Goal: Task Accomplishment & Management: Use online tool/utility

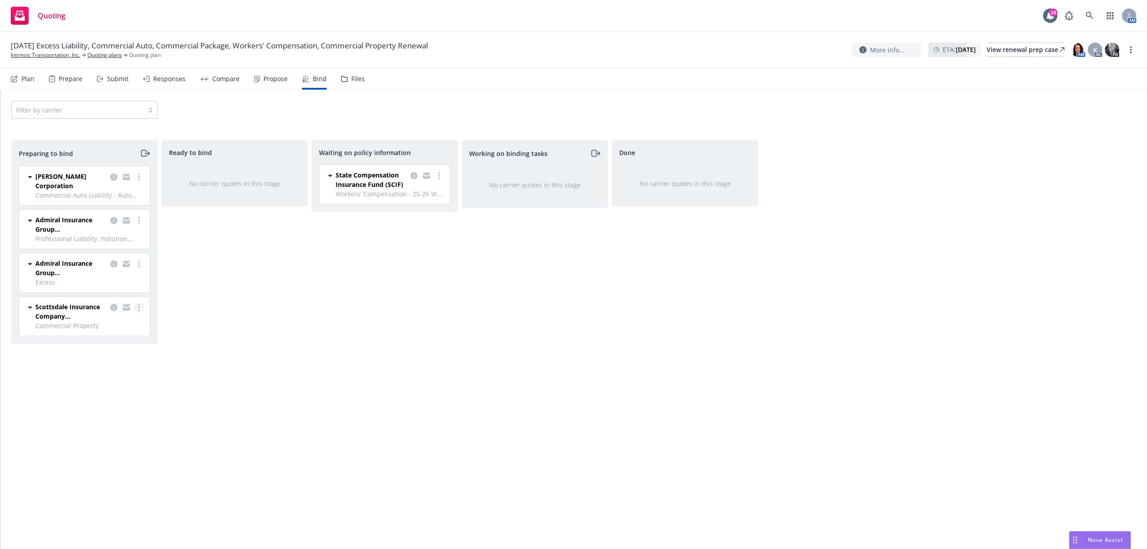
click at [138, 308] on circle "more" at bounding box center [139, 308] width 2 height 2
click at [113, 342] on span "Log bind order" at bounding box center [89, 345] width 66 height 9
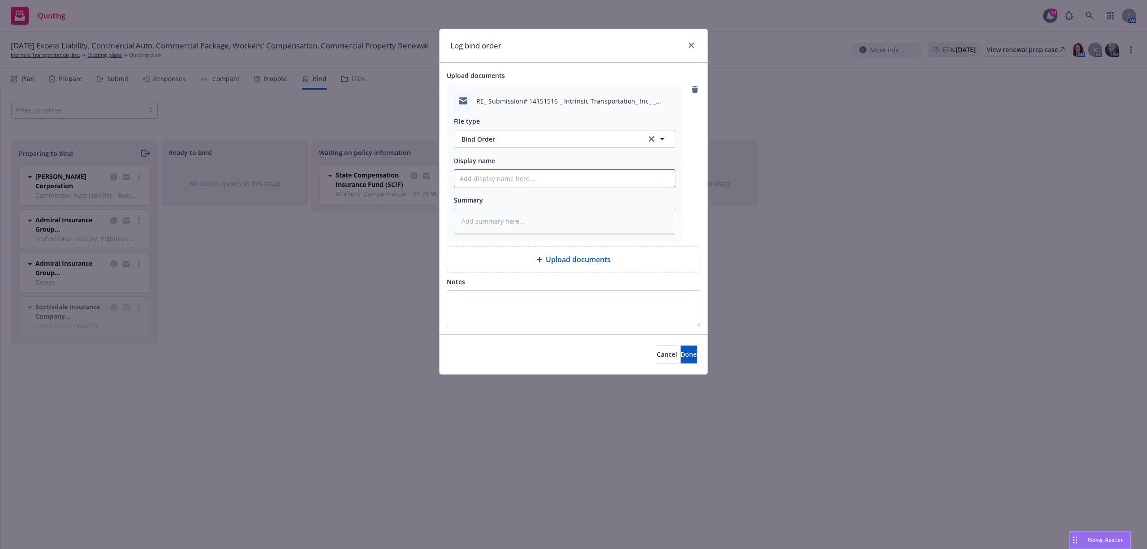
click at [511, 178] on input "Display name" at bounding box center [564, 178] width 220 height 17
type textarea "x"
type input "2"
type textarea "x"
type input "25"
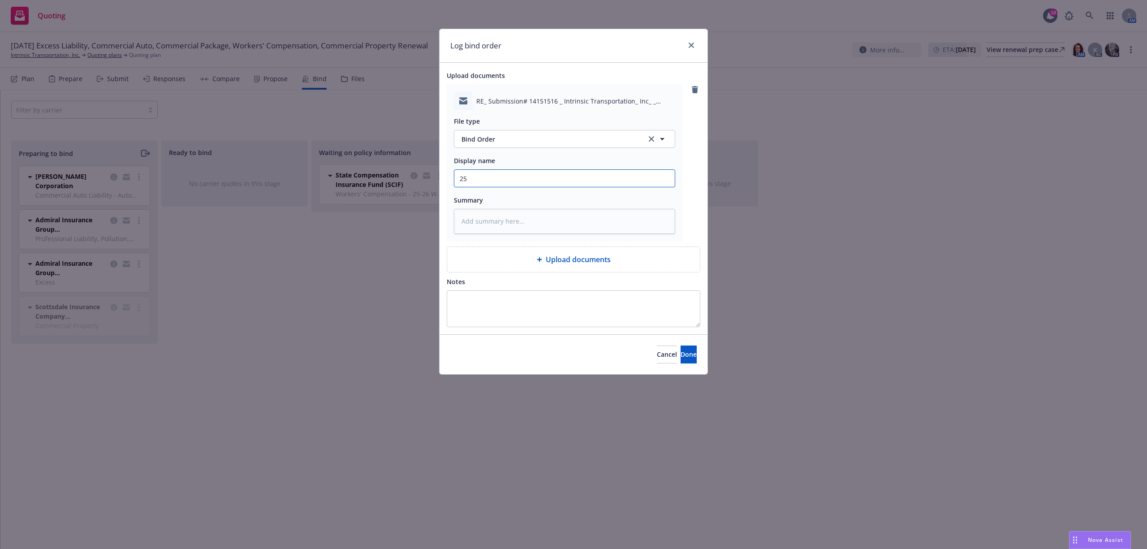
type textarea "x"
type input "25-"
type textarea "x"
type input "25-2"
type textarea "x"
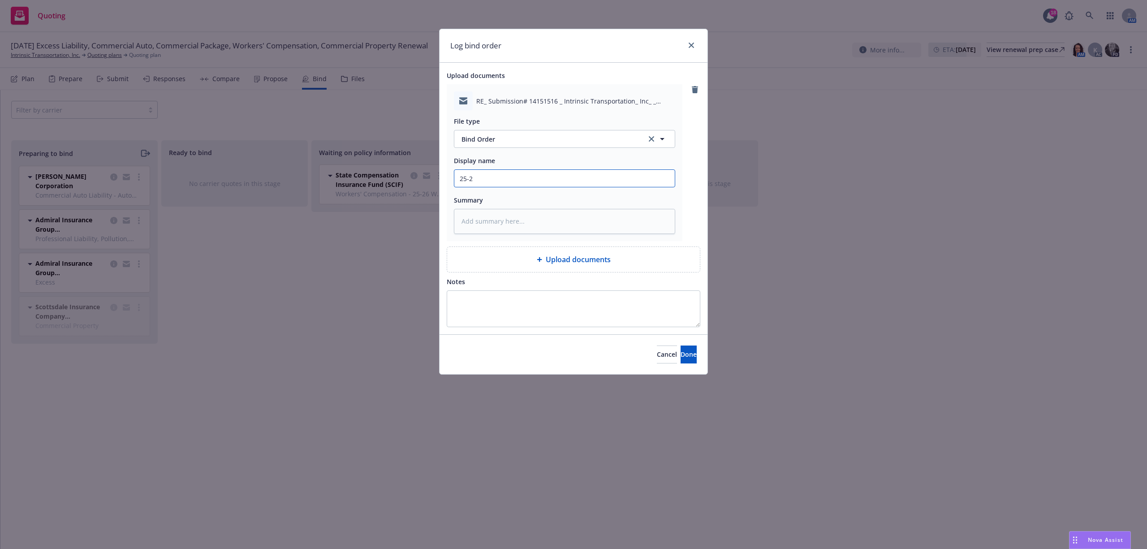
type input "25-26"
type textarea "x"
type input "25-26"
type textarea "x"
type input "25-26 P"
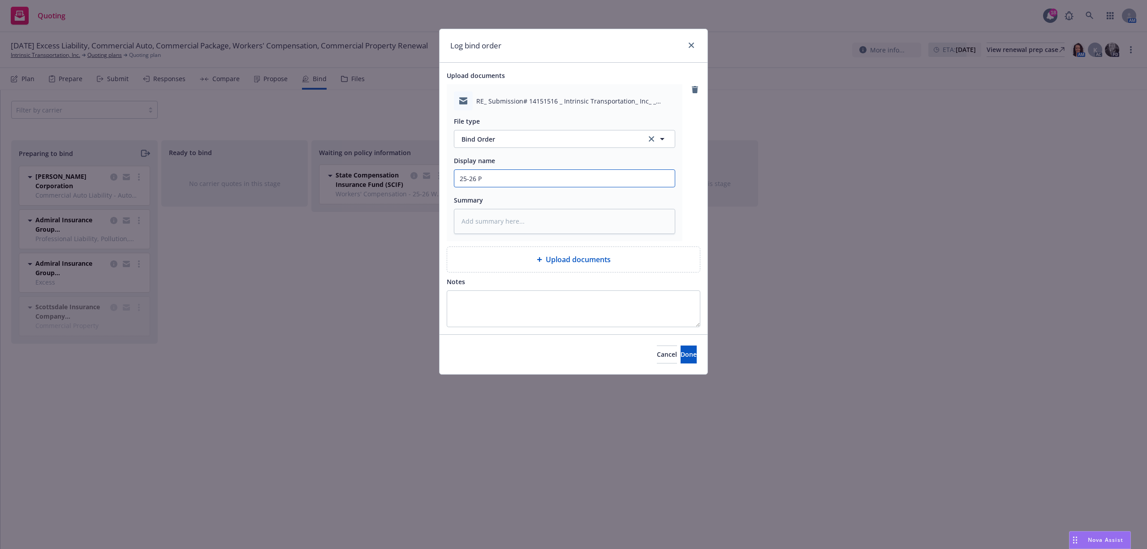
type textarea "x"
type input "25-26 PR"
type textarea "x"
type input "25-26 PRO"
type textarea "x"
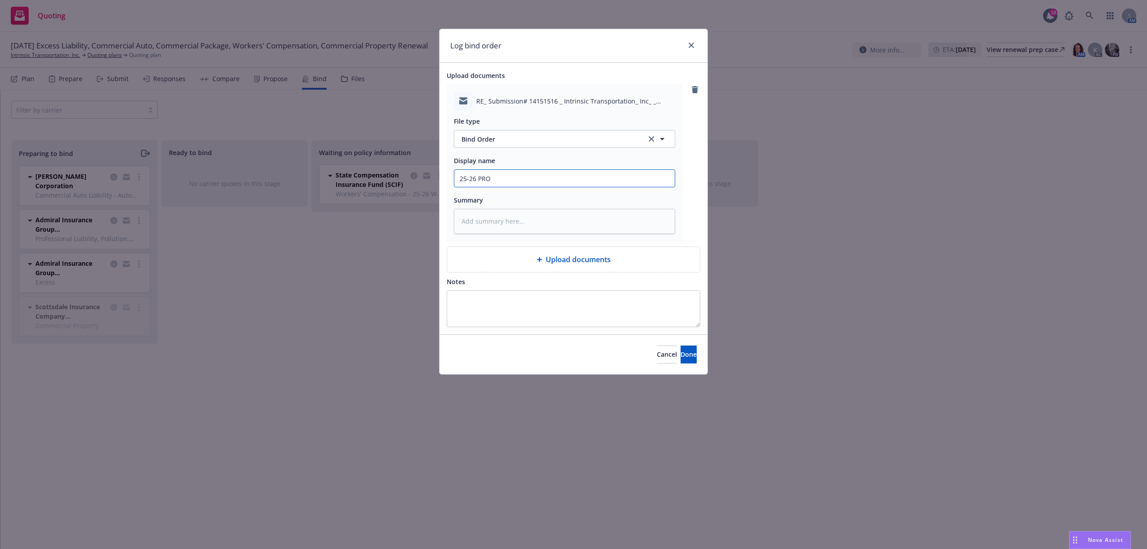
type input "25-26 PROP"
type textarea "x"
type input "25-26 PROP"
type textarea "x"
type input "25-26 PROP E"
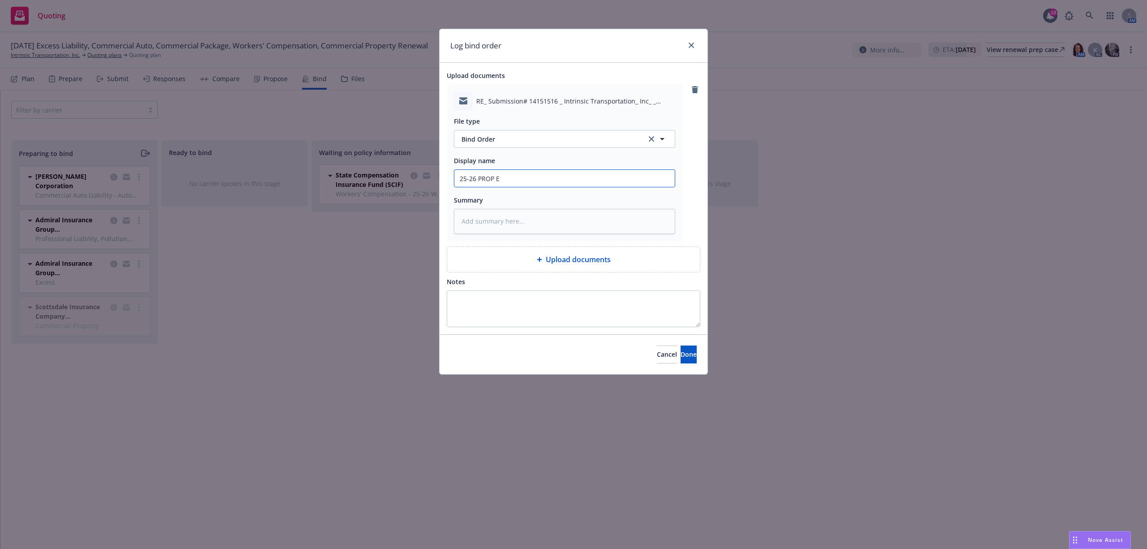
type textarea "x"
type input "25-26 PROP EM"
type textarea "x"
type input "25-26 PROP EMT"
type textarea "x"
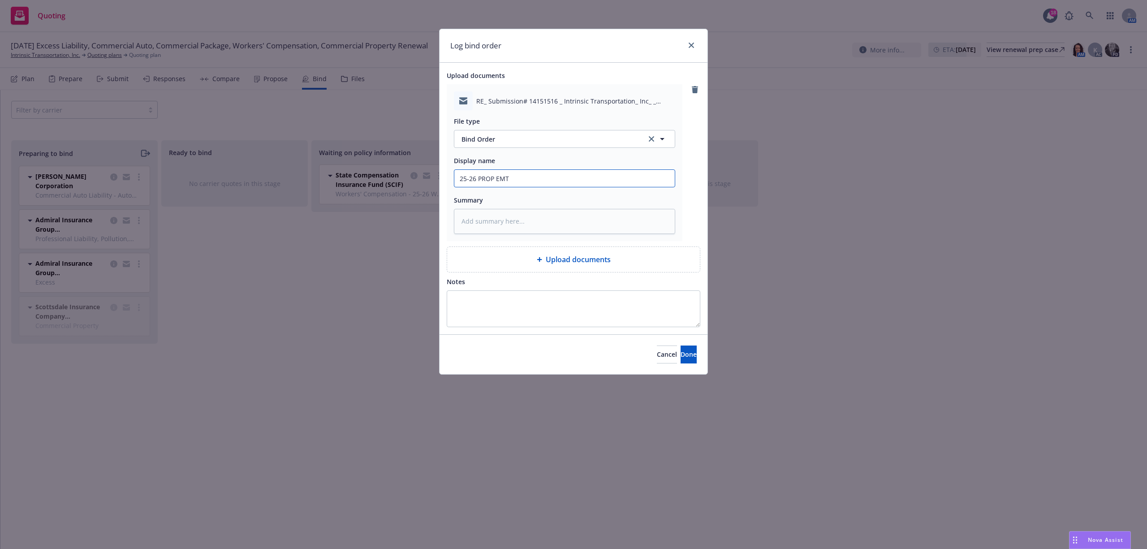
type input "25-26 PROP EMTC"
type textarea "x"
type input "25-26 PROP EMTC"
type textarea "x"
type input "25-26 PROP EMTC D"
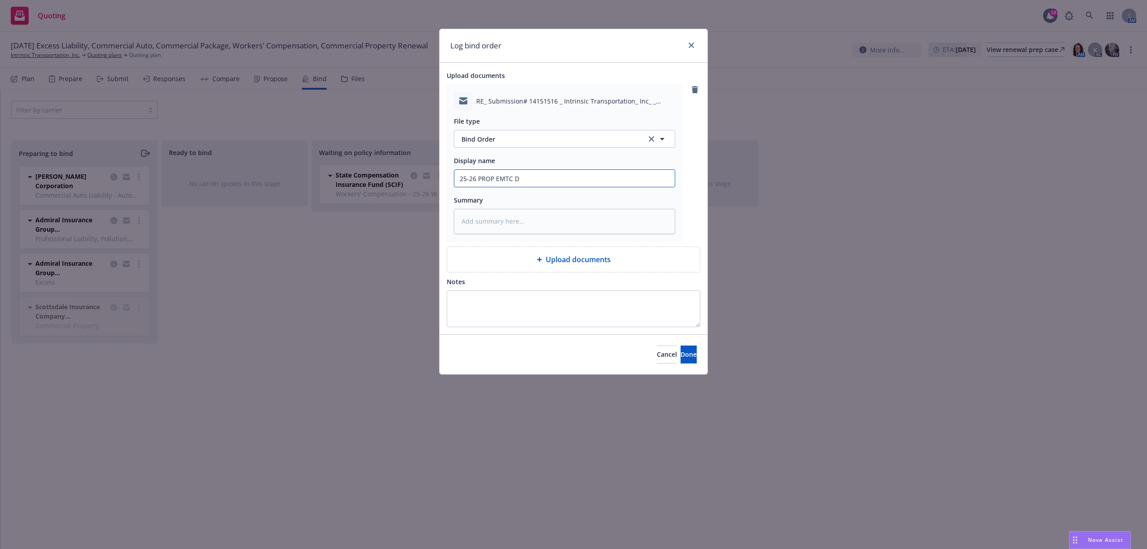
type textarea "x"
type input "25-26 PROP EMTC De"
type textarea "x"
type input "25-26 PROP EMTC Der"
type textarea "x"
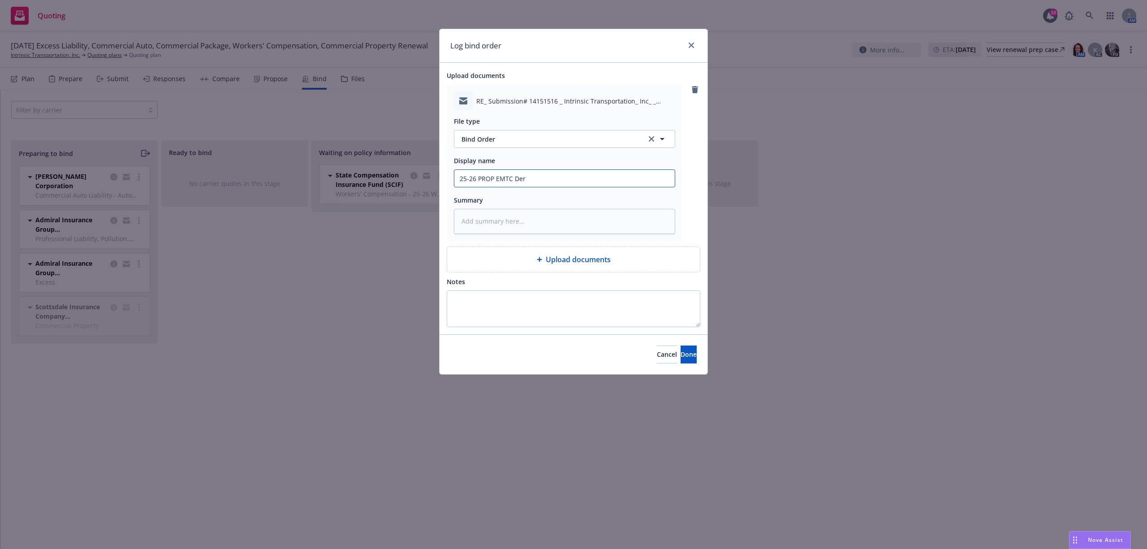
type input "25-26 PROP EMTC Derr"
type textarea "x"
type input "25-26 PROP EMTC Derri"
type textarea "x"
type input "25-26 PROP EMTC Derric"
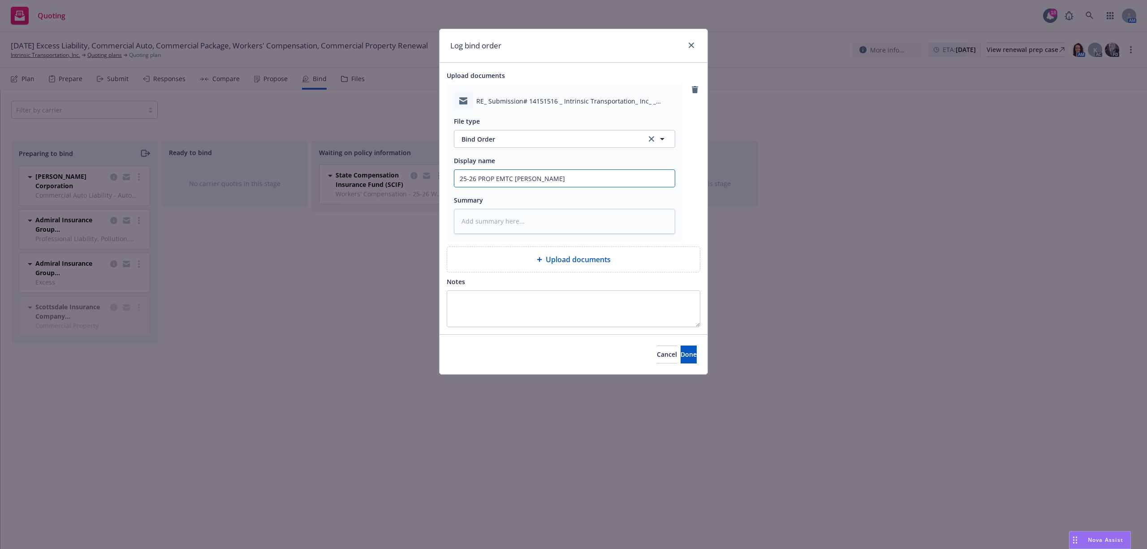
type textarea "x"
type input "25-26 PROP EMTC Derrick"
type textarea "x"
type input "25-26 PROP EMTC Derrick@"
click at [558, 181] on input "25-26 PROP EMTC Derrick@" at bounding box center [564, 178] width 220 height 17
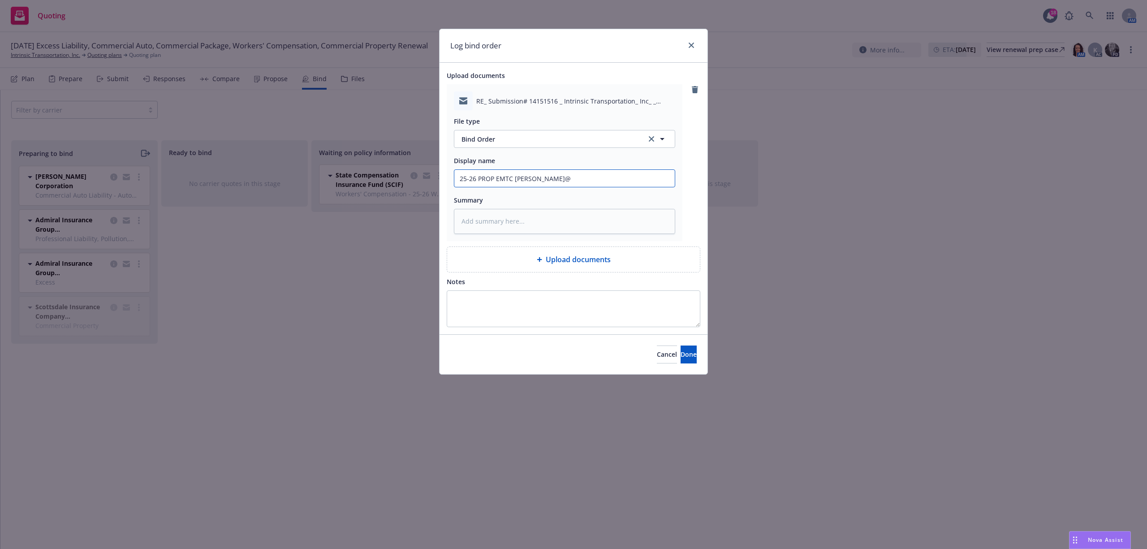
type textarea "x"
type input "25-26 PROP EMTC Derrick@C"
type textarea "x"
type input "25-26 PROP EMTC Derrick@CR"
type textarea "x"
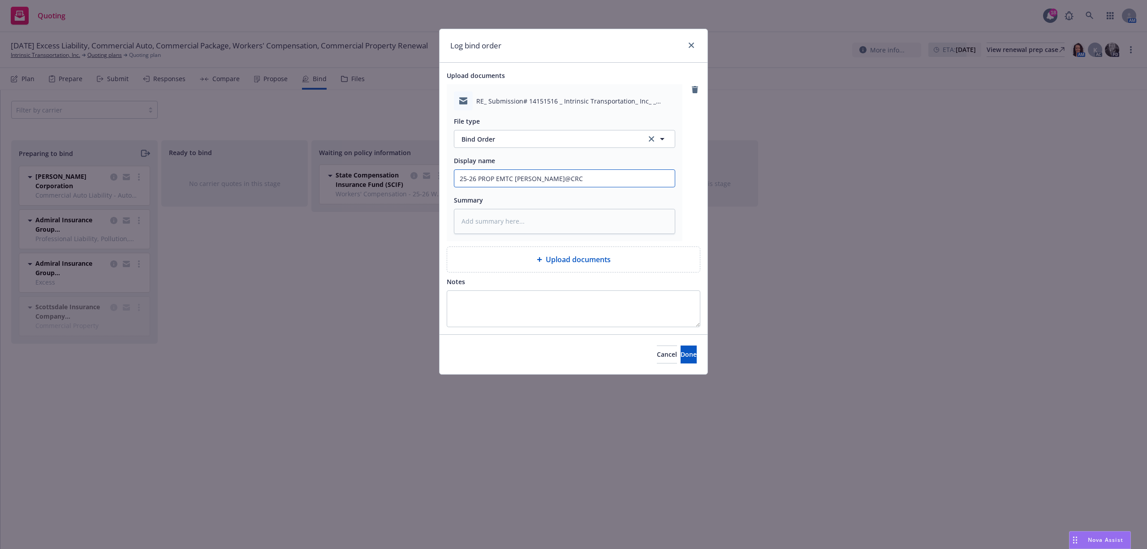
type input "25-26 PROP EMTC Derrick@CRC"
paste textarea "Hi Derrick, Please bind Intrinsic’s property policy, per your quote attached, e…"
type textarea "x"
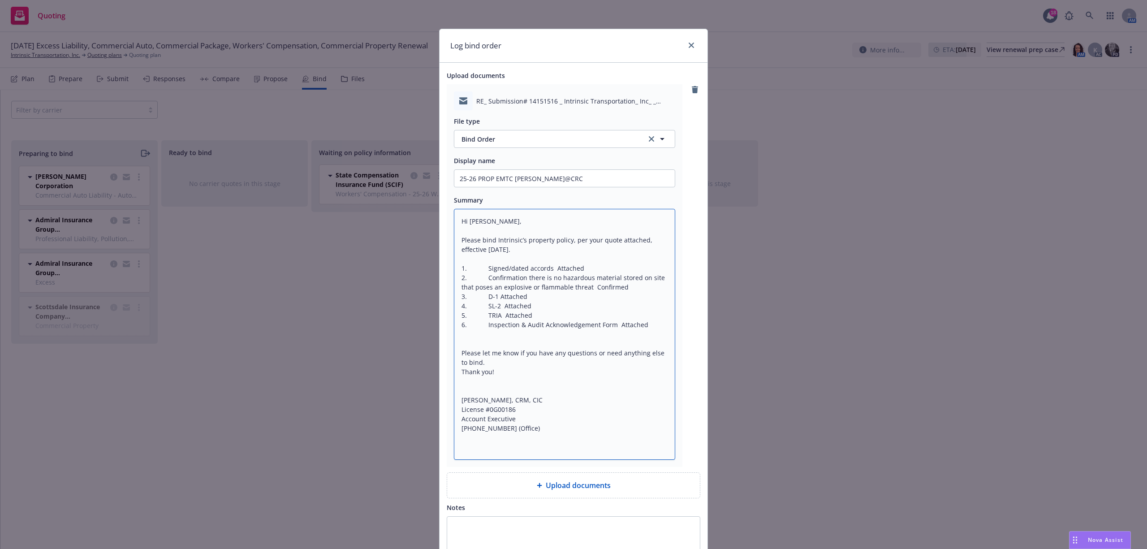
type textarea "Hi Derrick, Please bind Intrinsic’s property policy, per your quote attached, e…"
click at [585, 185] on input "25-26 PROP EMTC Derrick@CRC" at bounding box center [564, 178] width 220 height 17
type textarea "x"
type input "25-26 PROP EMTC Derrick@CRC"
type textarea "x"
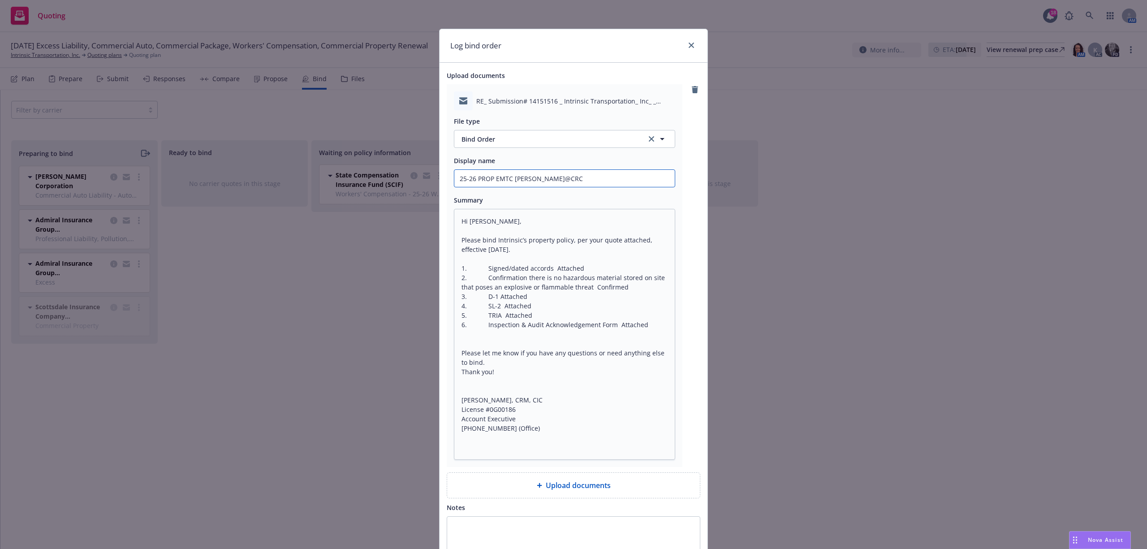
type input "25-26 PROP EMTC Derrick@CRC P"
type textarea "x"
type input "25-26 PROP EMTC Derrick@CRC Pl"
type textarea "x"
type input "25-26 PROP EMTC Derrick@CRC Pls"
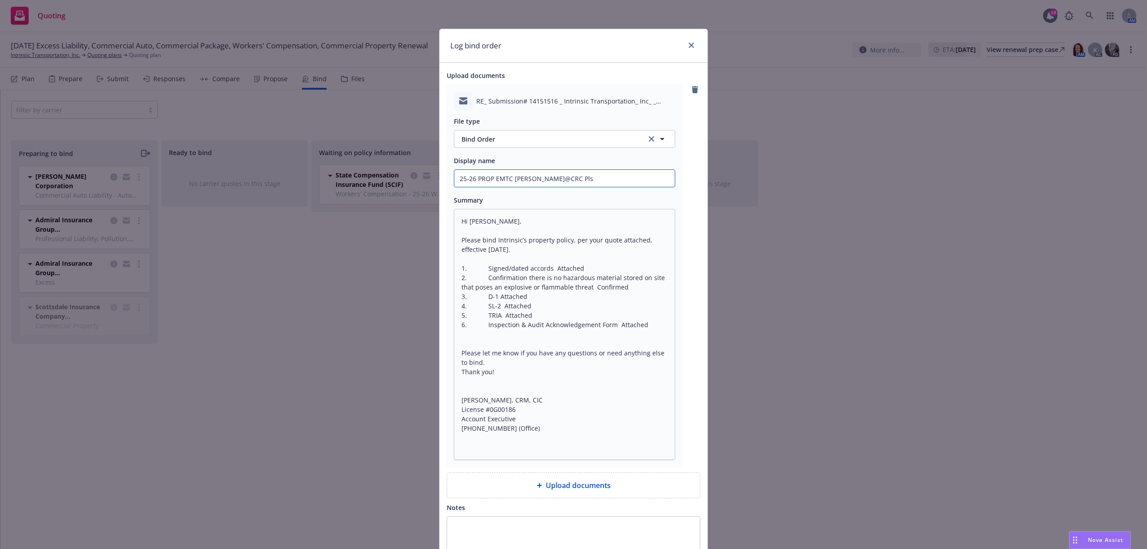
type textarea "x"
type input "25-26 PROP EMTC Derrick@CRC Pls"
type textarea "x"
type input "25-26 PROP EMTC Derrick@CRC Pls b"
type textarea "x"
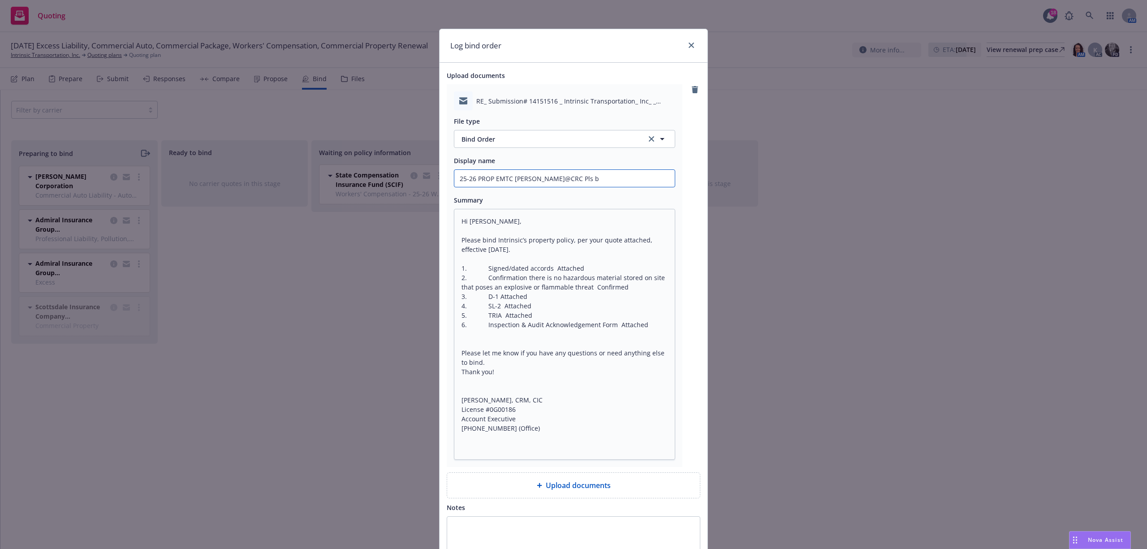
type input "25-26 PROP EMTC Derrick@CRC Pls bi"
type textarea "x"
type input "25-26 PROP EMTC Derrick@CRC Pls bin"
type textarea "x"
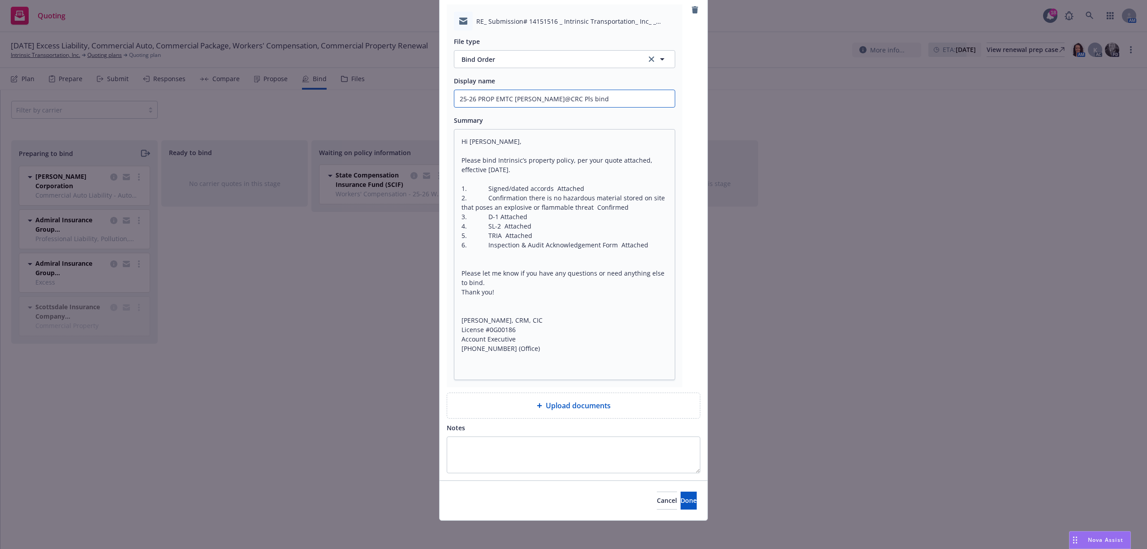
scroll to position [81, 0]
type input "25-26 PROP EMTC Derrick@CRC Pls bind"
click at [681, 504] on button "Done" at bounding box center [689, 500] width 16 height 18
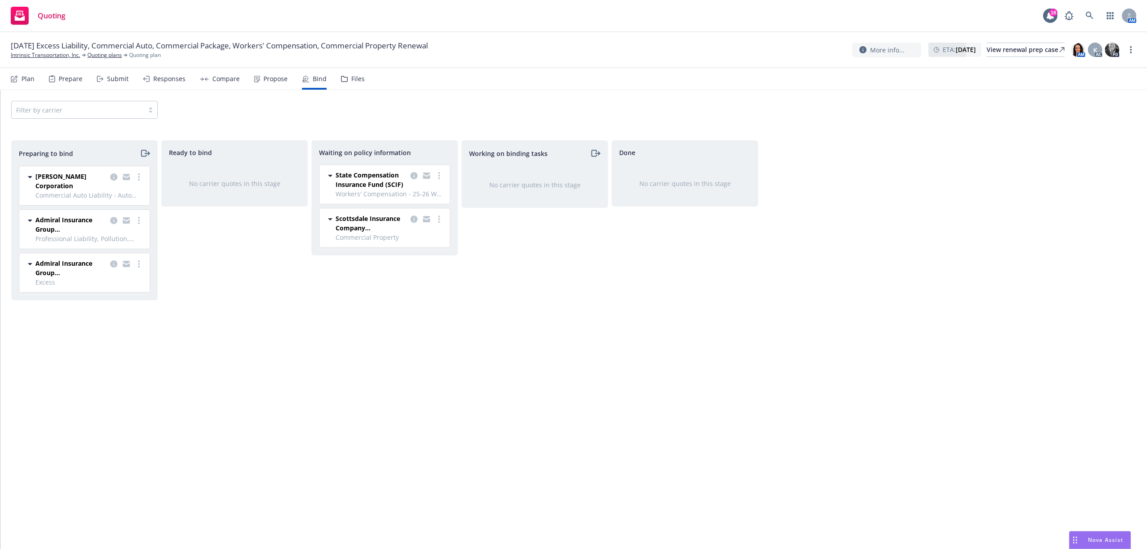
click at [123, 79] on div "Submit" at bounding box center [118, 78] width 22 height 7
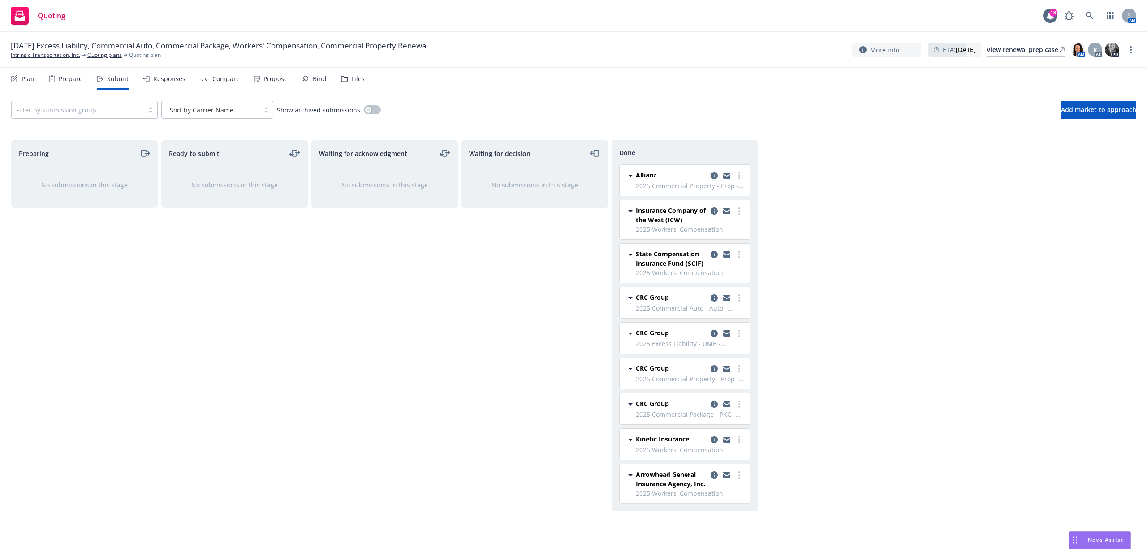
click at [712, 175] on icon "copy logging email" at bounding box center [714, 175] width 7 height 7
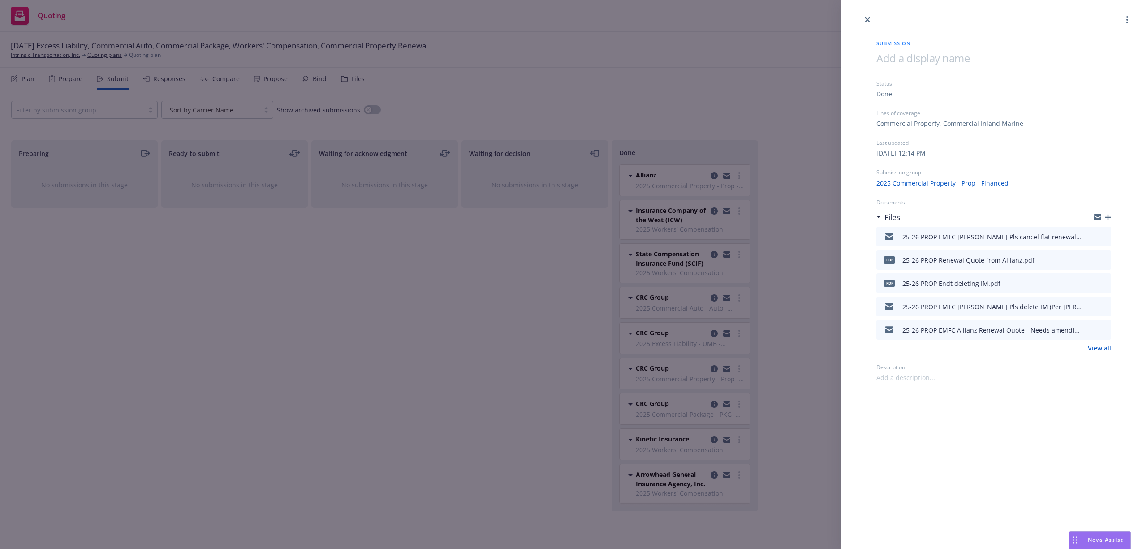
click at [1112, 217] on div "Submission Status Done Lines of coverage Commercial Property, Commercial Inland…" at bounding box center [993, 203] width 263 height 357
click at [1108, 217] on icon "button" at bounding box center [1108, 217] width 6 height 6
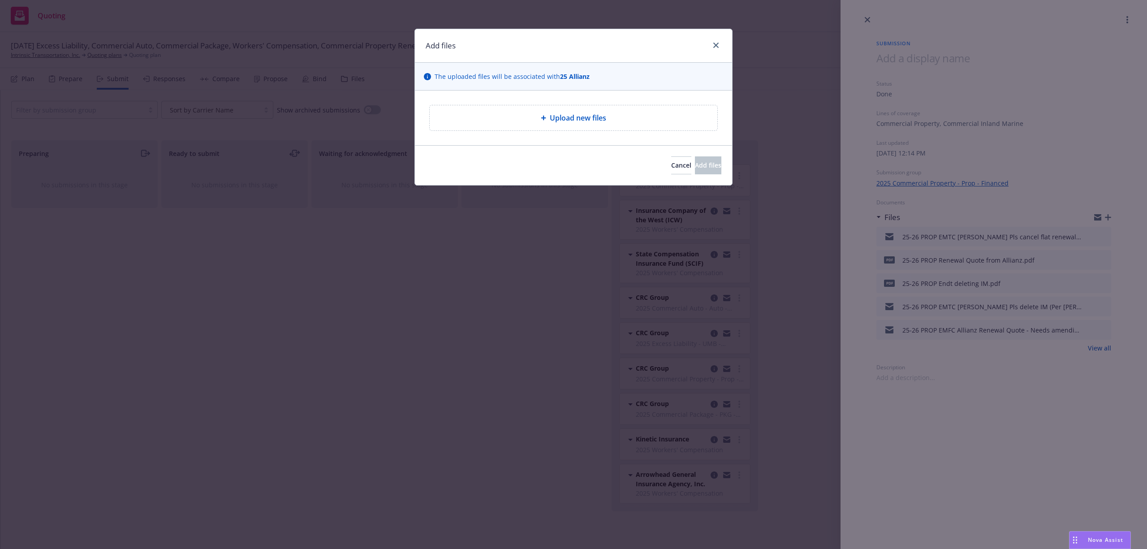
type textarea "x"
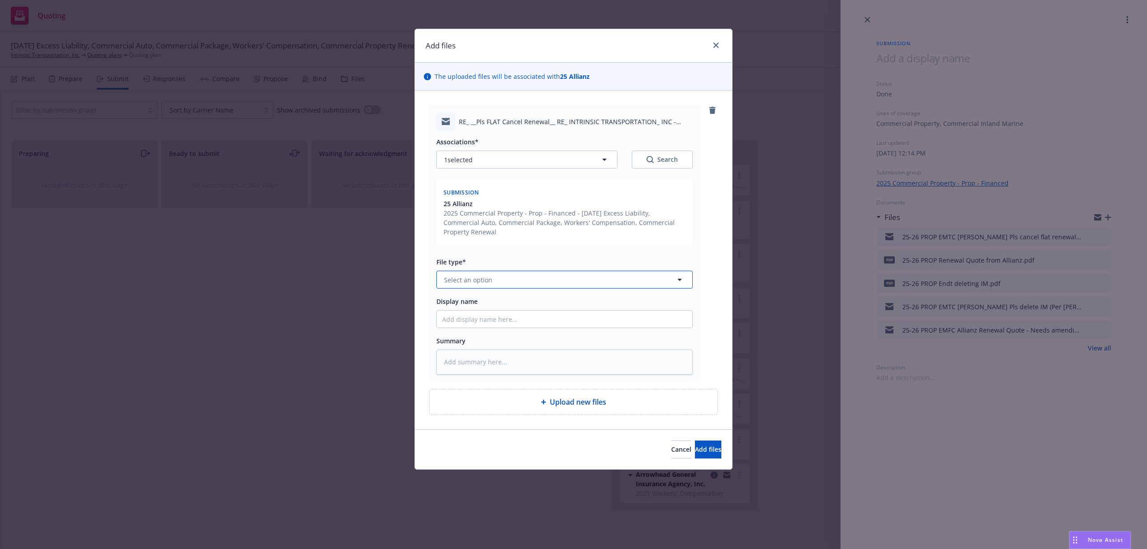
click at [518, 285] on button "Select an option" at bounding box center [564, 280] width 256 height 18
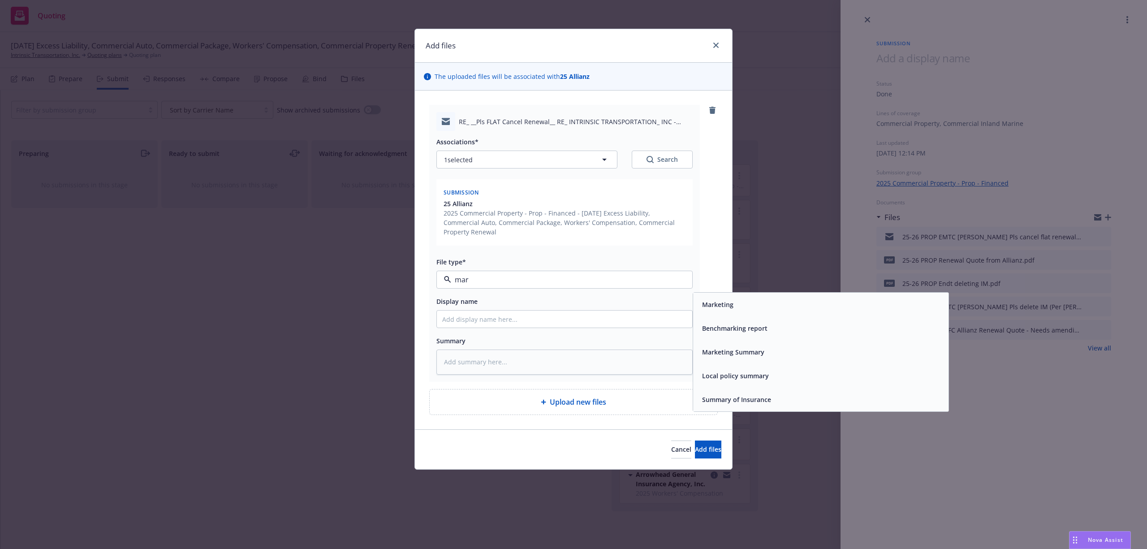
type input "mark"
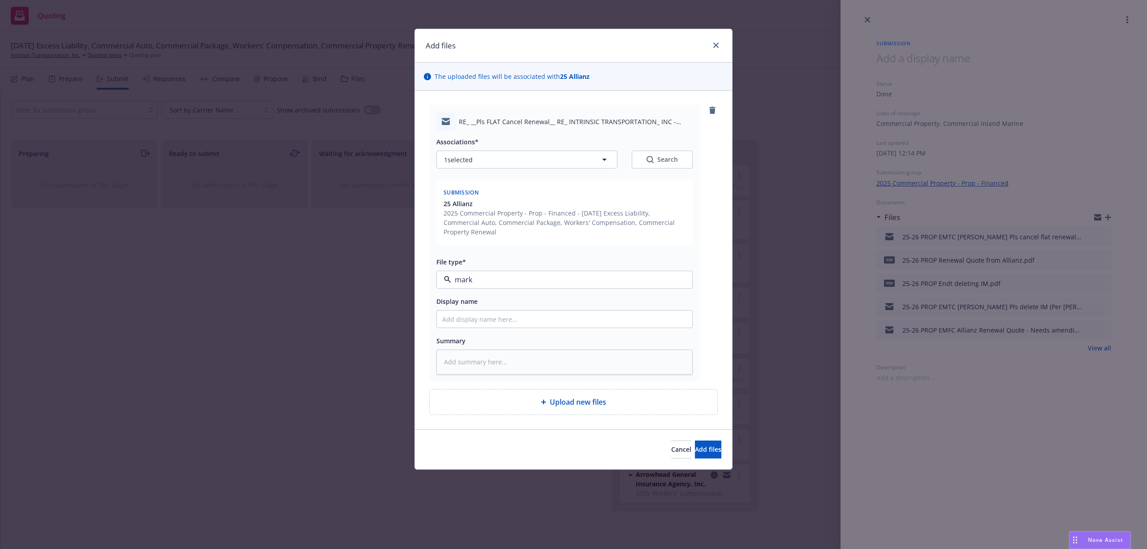
type textarea "x"
type input "2"
type textarea "x"
type input "25"
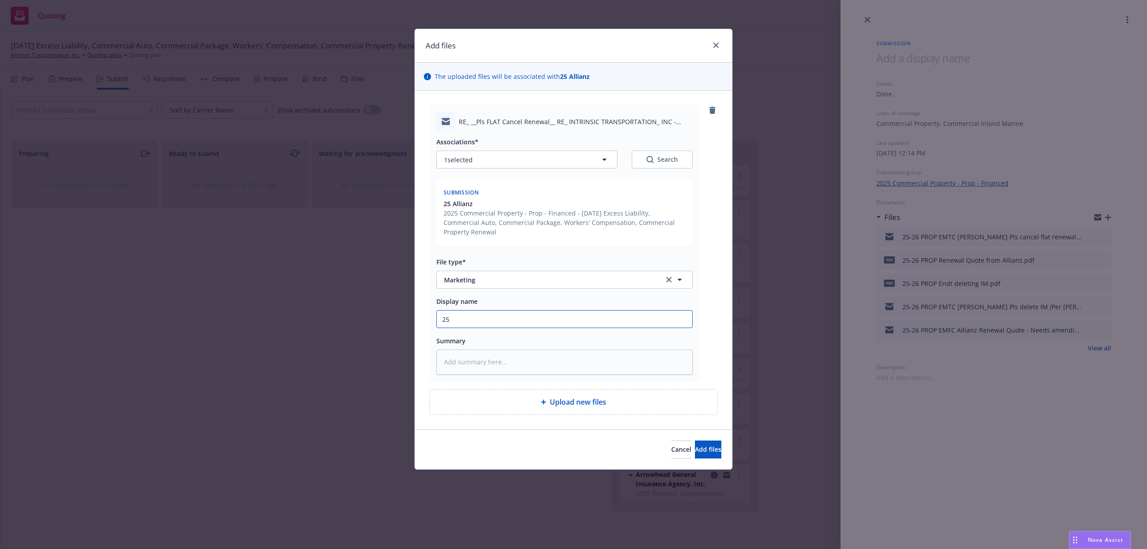
type textarea "x"
type input "25-"
type textarea "x"
type input "25-2"
type textarea "x"
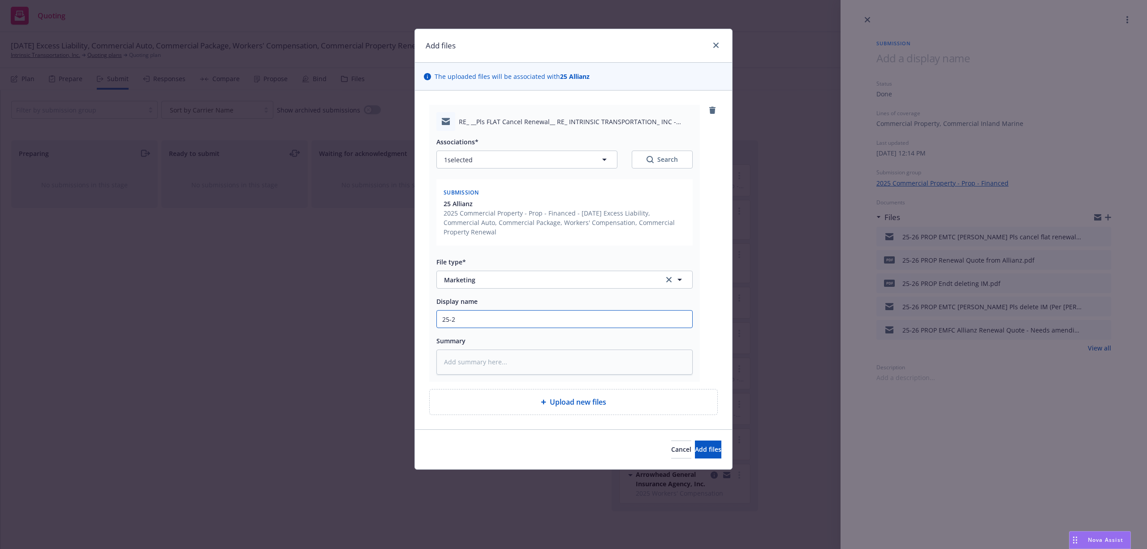
type input "25-26"
type textarea "x"
type input "25-26"
type textarea "x"
type input "25-26 P"
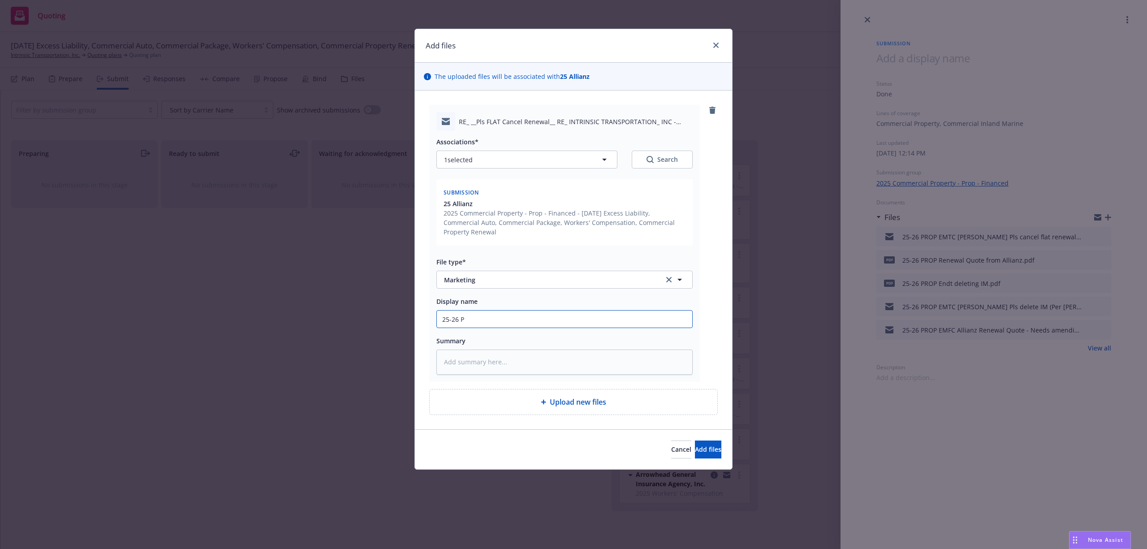
type textarea "x"
type input "25-26 PR"
type textarea "x"
type input "25-26 PRO"
type textarea "x"
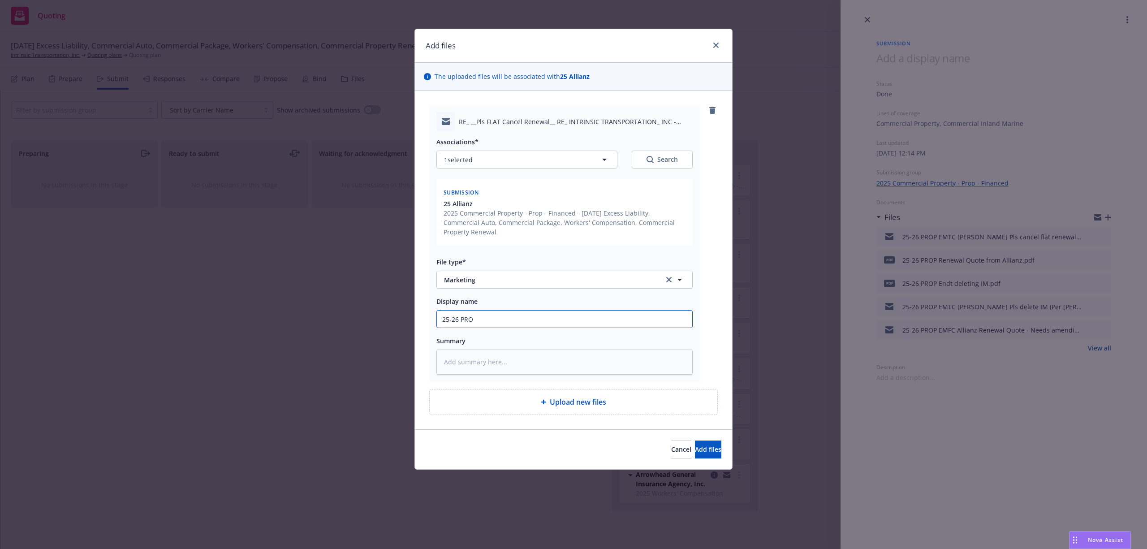
type input "25-26 PROP"
type textarea "x"
type input "25-26 PROP"
type textarea "x"
type input "25-26 PROP E"
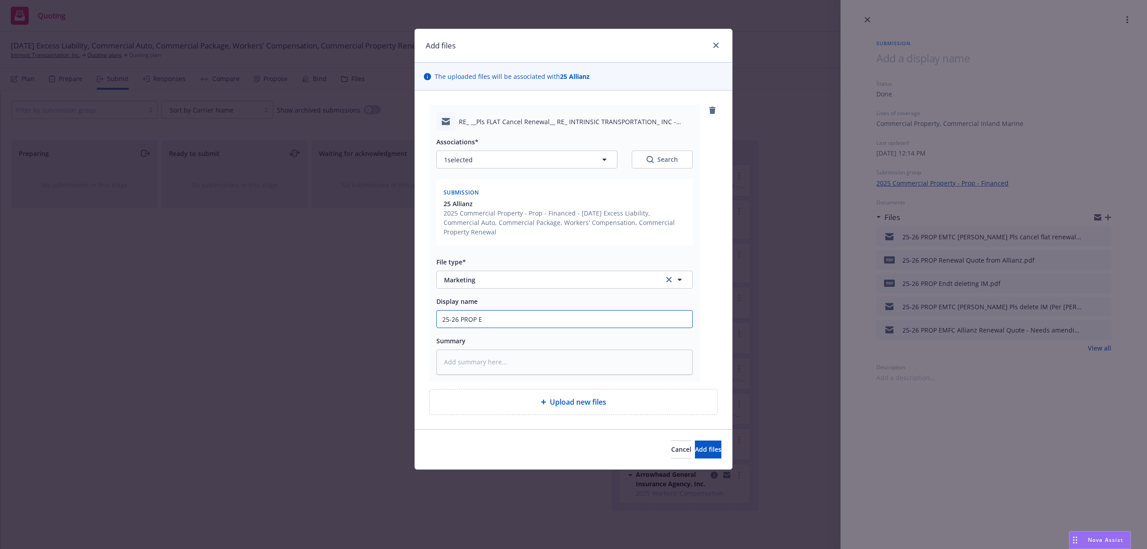
type textarea "x"
type input "25-26 PROP EM"
type textarea "x"
type input "25-26 PROP EMF"
type textarea "x"
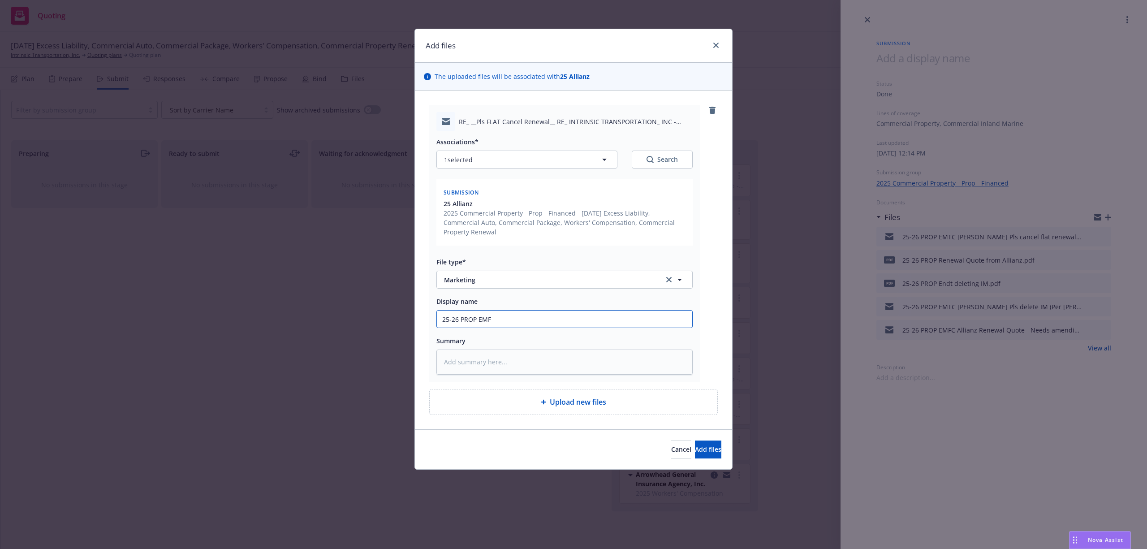
type input "25-26 PROP EMFC"
type textarea "x"
type input "25-26 PROP EMFC"
type textarea "x"
type input "25-26 PROP EMFC D"
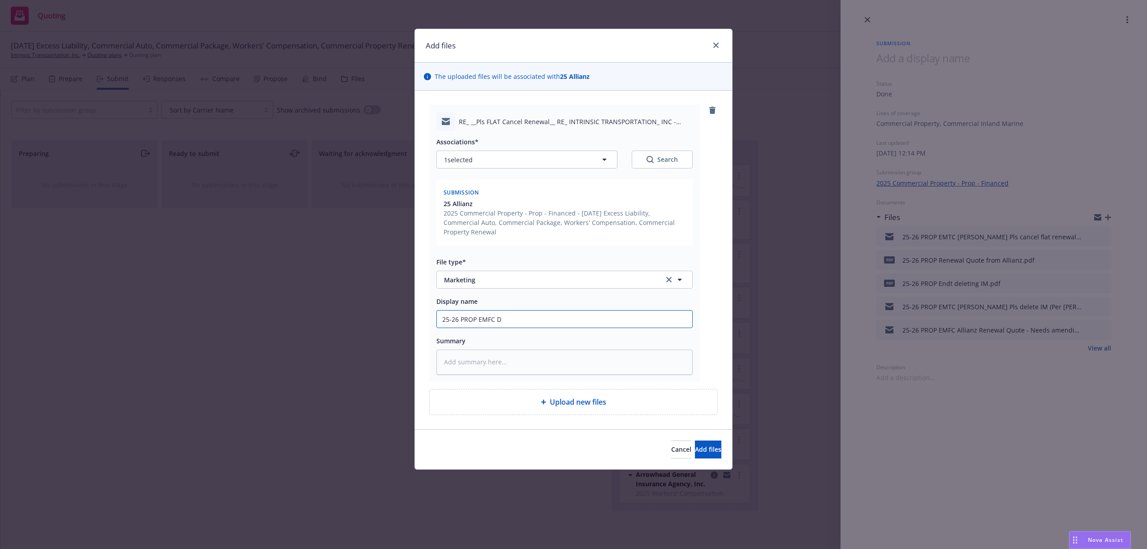
type textarea "x"
type input "25-26 PROP EMFC De"
type textarea "x"
type input "25-26 PROP EMFC Der"
type textarea "x"
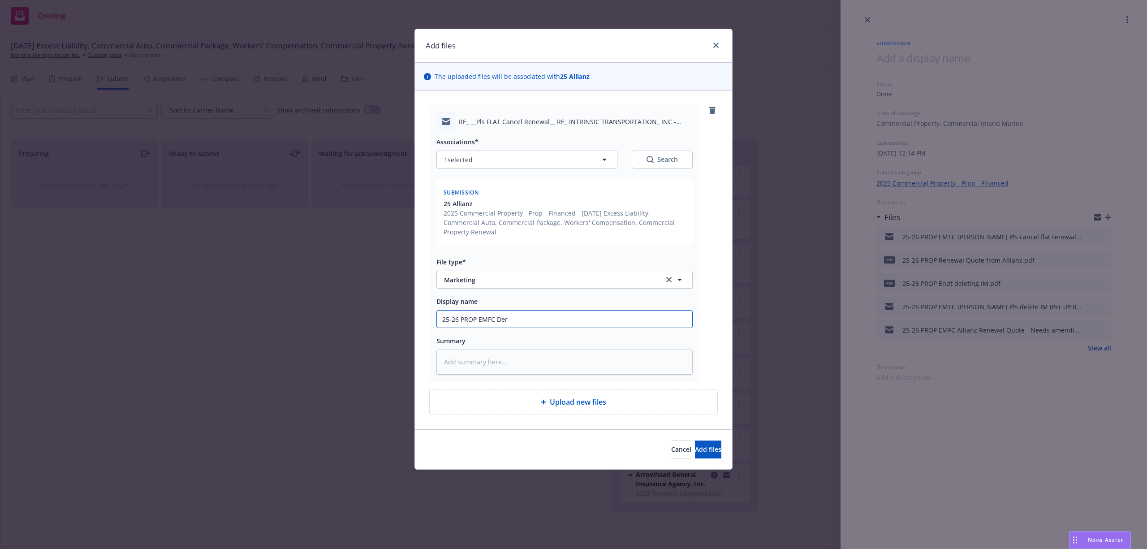
type input "25-26 PROP EMFC Dere"
type textarea "x"
type input "25-26 PROP EMFC Derek"
type textarea "x"
type input "25-26 PROP EMFC Derek@"
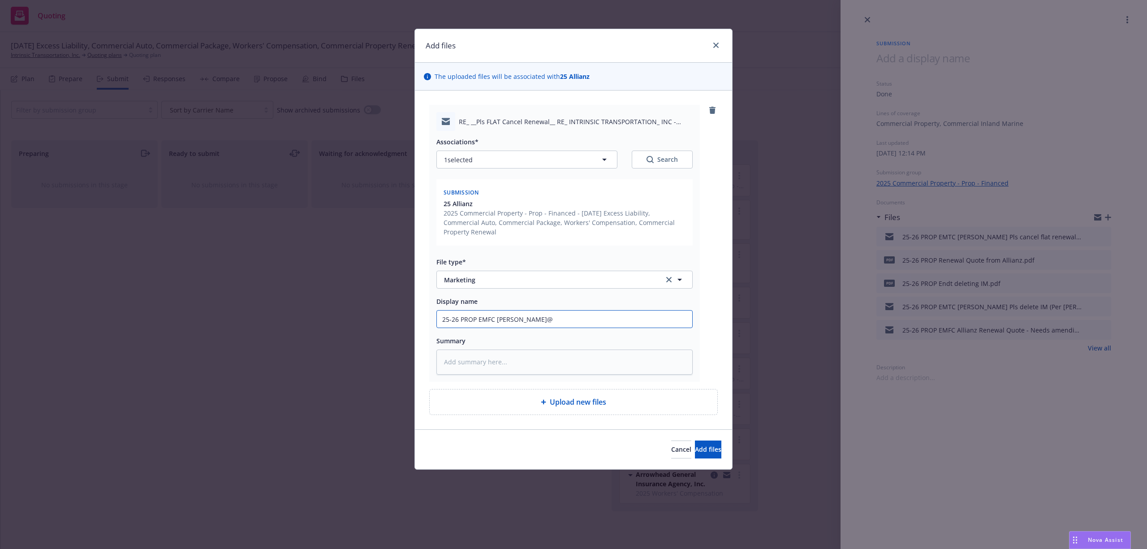
type textarea "x"
type input "25-26 PROP EMFC Derek@A"
type textarea "x"
type input "25-26 PROP EMFC Derek@Al"
type textarea "x"
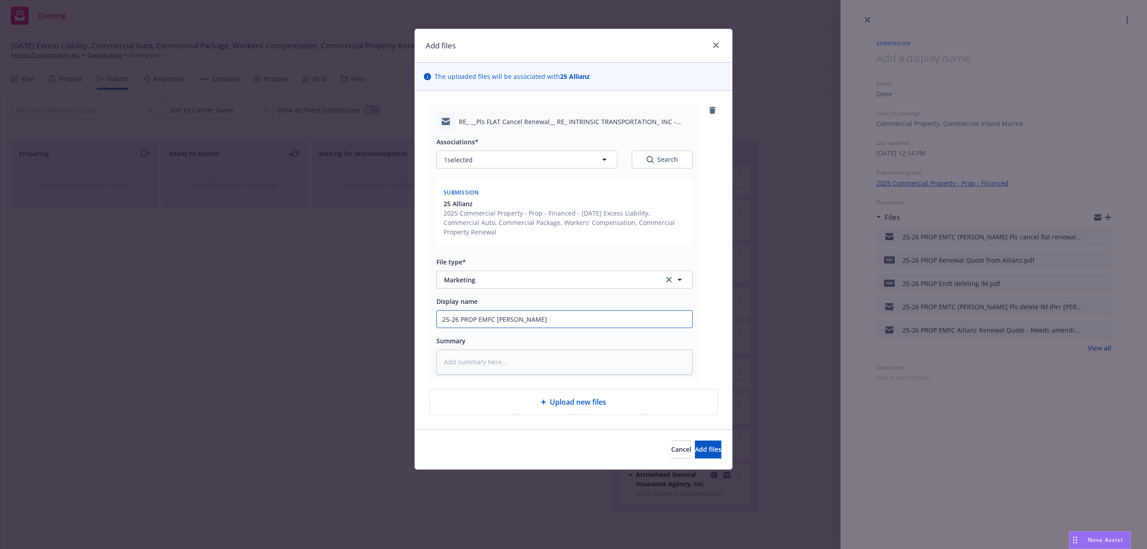
type input "25-26 PROP EMFC Derek@All"
type textarea "x"
type input "25-26 PROP EMFC Derek@Alli"
type textarea "x"
type input "25-26 PROP EMFC Derek@Allia"
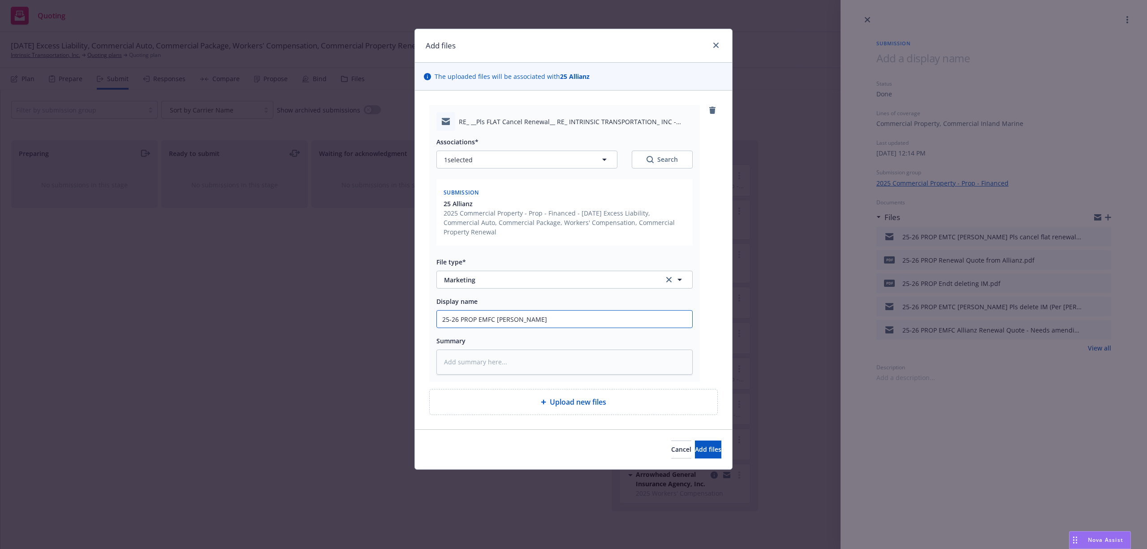
type textarea "x"
type input "25-26 PROP EMFC Derek@Allian"
type textarea "x"
type input "25-26 PROP EMFC Derek@Allianz"
type textarea "x"
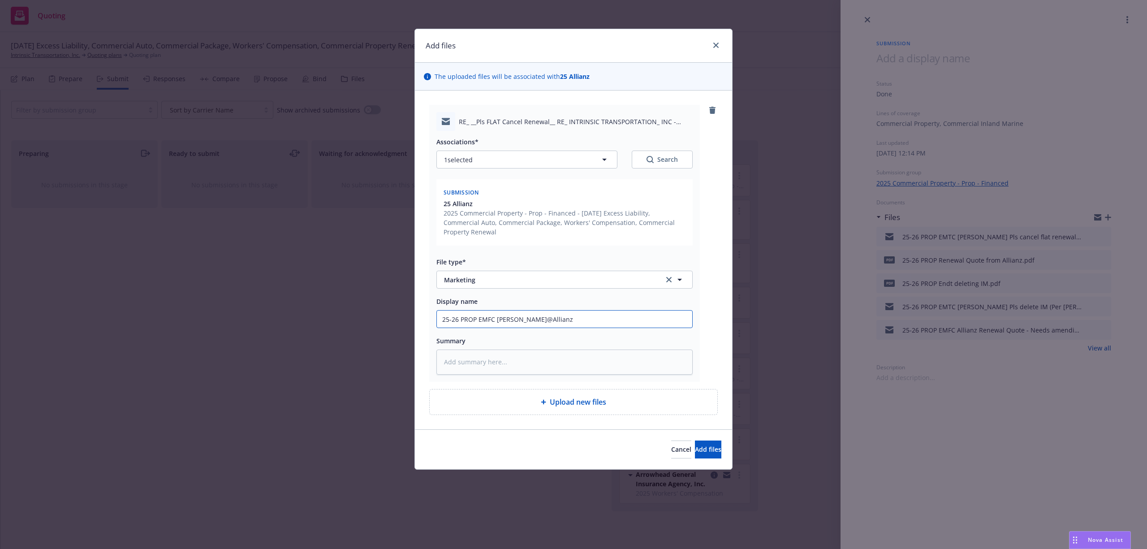
type input "25-26 PROP EMFC Derek@Allianz"
type textarea "x"
type input "25-26 PROP EMFC Derek@Allianz W"
type textarea "x"
type input "25-26 PROP EMFC Derek@Allianz Wi"
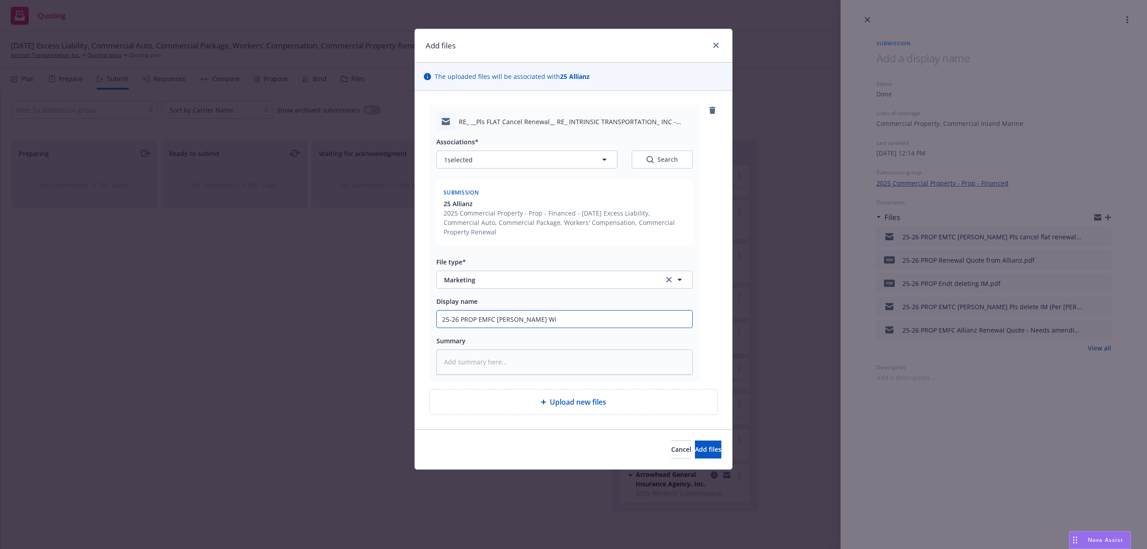
type textarea "x"
type input "25-26 PROP EMFC Derek@Allianz Wil"
type textarea "x"
type input "25-26 PROP EMFC Derek@Allianz Will"
type textarea "x"
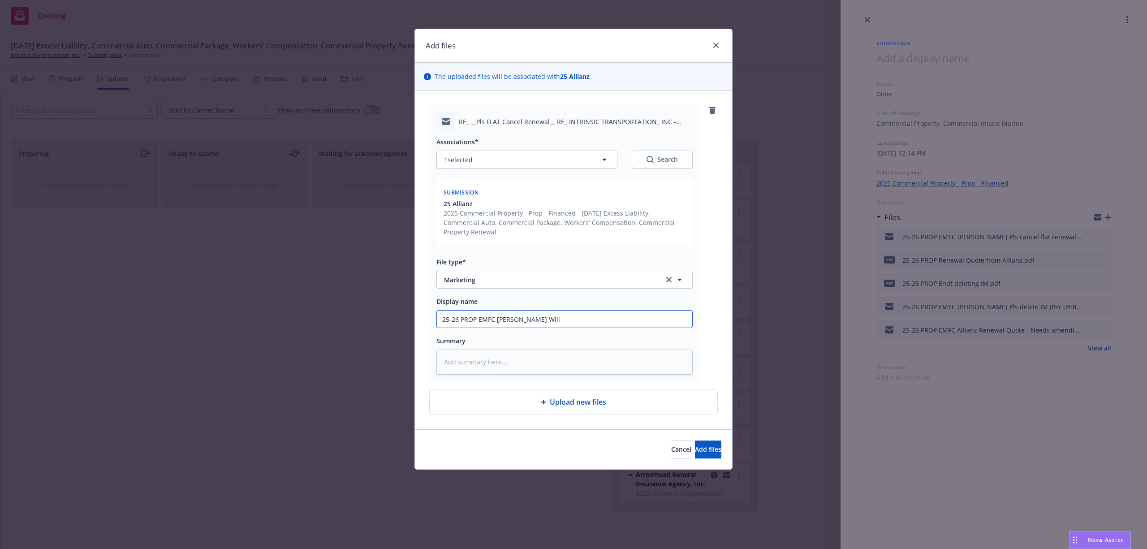
type input "25-26 PROP EMFC Derek@Allianz Will"
type textarea "x"
type input "25-26 PROP EMFC Derek@Allianz Will p"
type textarea "x"
type input "25-26 PROP EMFC Derek@Allianz Will pr"
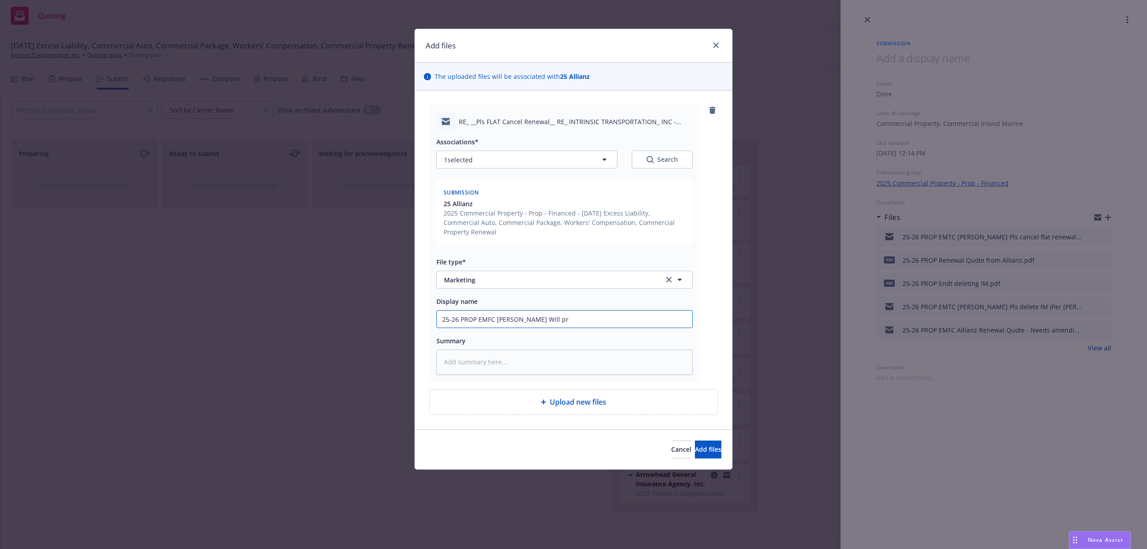
type textarea "x"
type input "25-26 PROP EMFC Derek@Allianz Will pro"
type textarea "x"
type input "25-26 PROP EMFC Derek@Allianz Will proc"
type textarea "x"
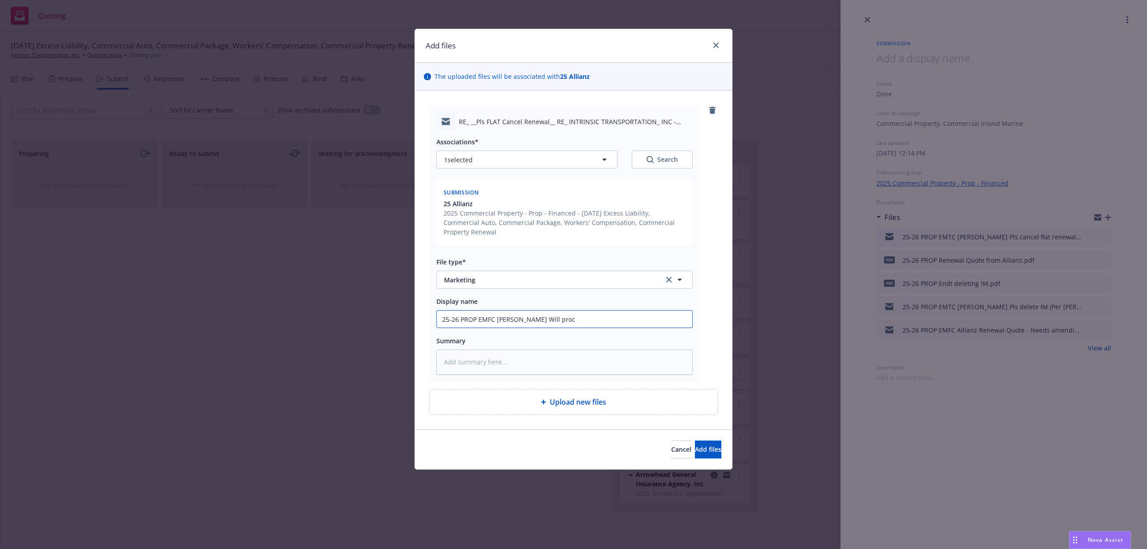
type input "25-26 PROP EMFC Derek@Allianz Will proce"
type textarea "x"
type input "25-26 PROP EMFC Derek@Allianz Will proces"
type textarea "x"
type input "25-26 PROP EMFC Derek@Allianz Will process"
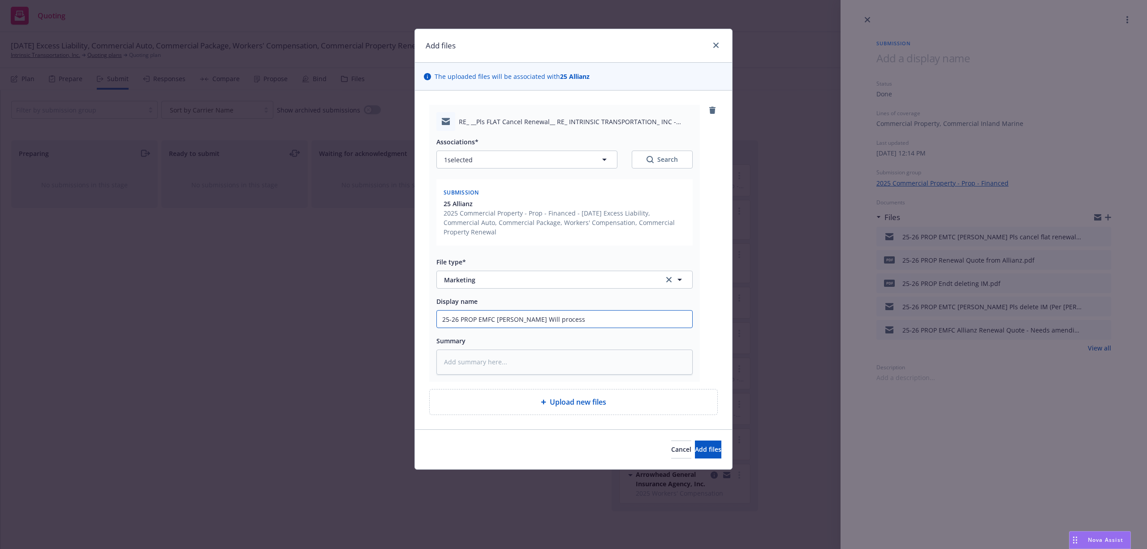
type textarea "x"
type input "25-26 PROP EMFC Derek@Allianz Will process"
type textarea "x"
type input "25-26 PROP EMFC Derek@Allianz Will process f"
type textarea "x"
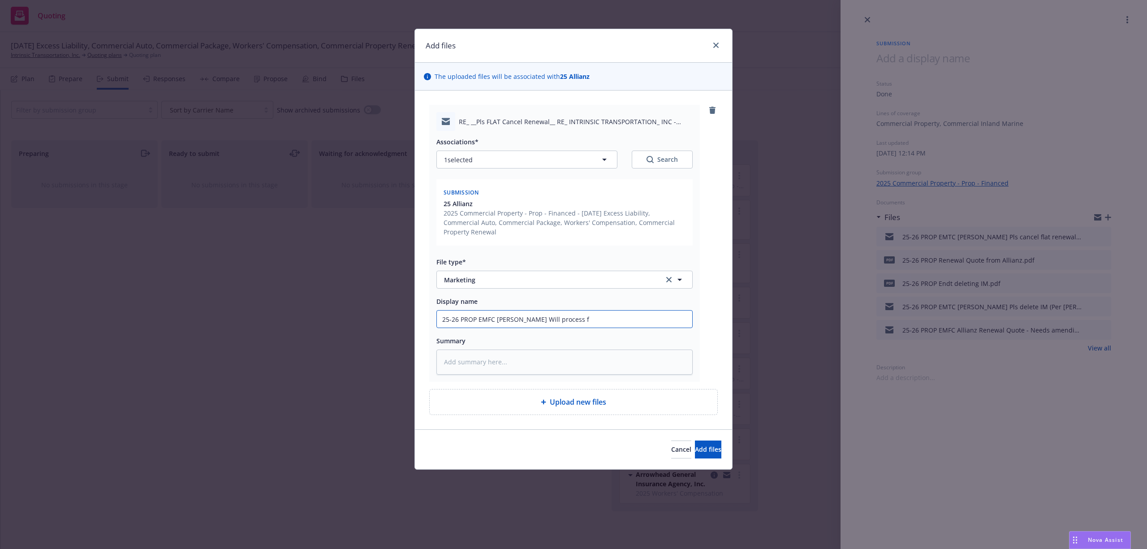
type input "25-26 PROP EMFC Derek@Allianz Will process fl"
type textarea "x"
type input "25-26 PROP EMFC Derek@Allianz Will process fla"
type textarea "x"
type input "25-26 PROP EMFC Derek@Allianz Will process flat"
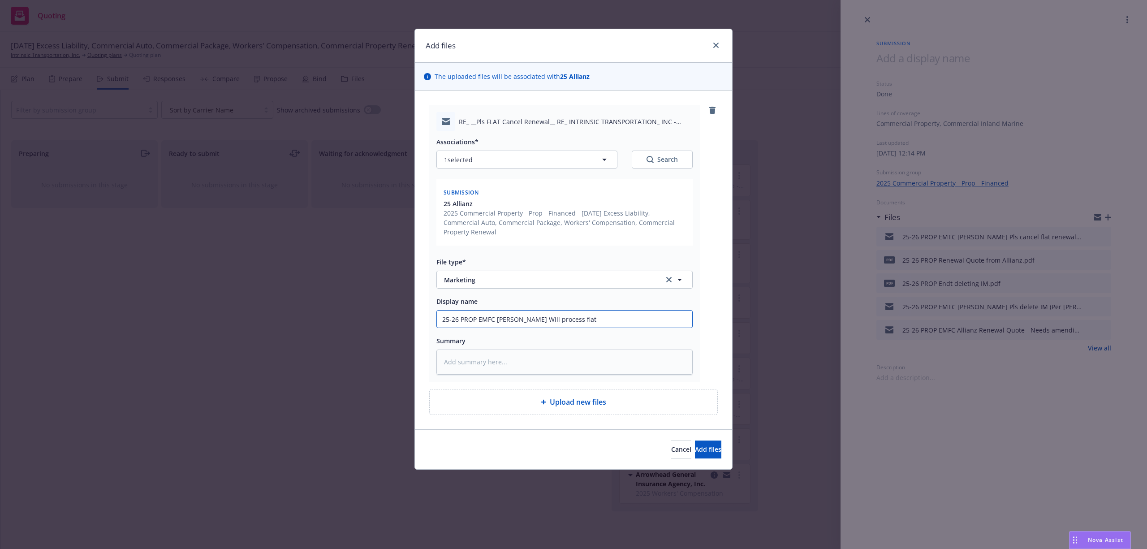
type textarea "x"
type input "25-26 PROP EMFC Derek@Allianz Will process flat"
type textarea "x"
type input "25-26 PROP EMFC Derek@Allianz Will process flat c"
type textarea "x"
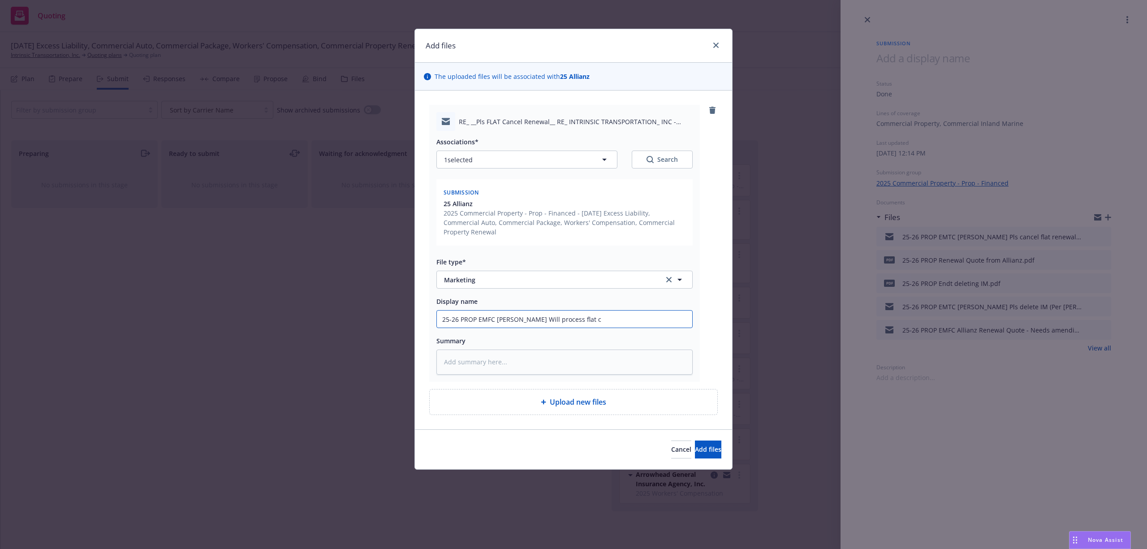
type input "25-26 PROP EMFC Derek@Allianz Will process flat ca"
type textarea "x"
type input "25-26 PROP EMFC Derek@Allianz Will process flat can"
type textarea "x"
type input "25-26 PROP EMFC Derek@Allianz Will process flat canc"
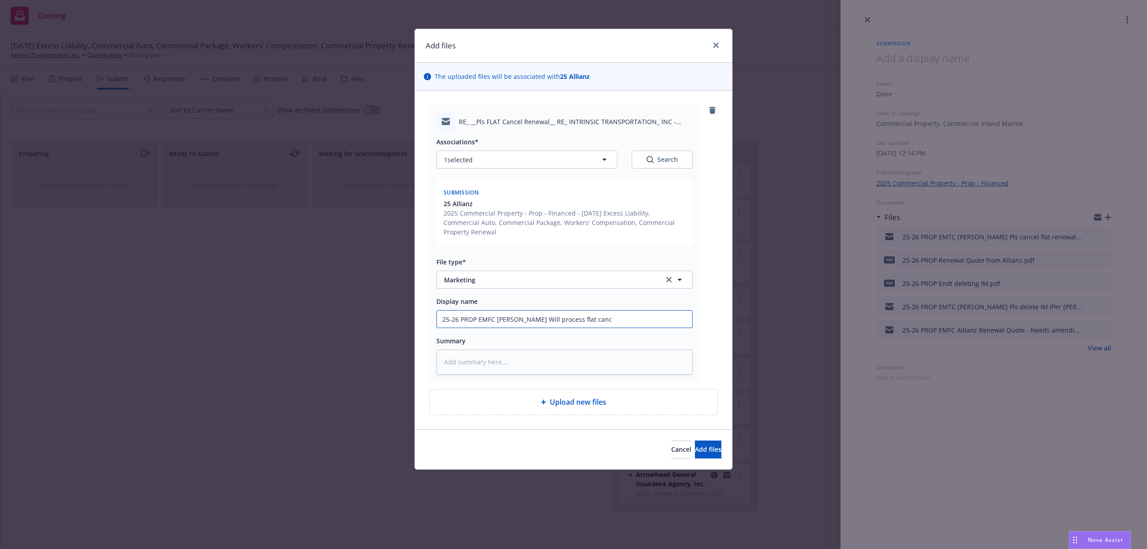
type textarea "x"
type input "25-26 PROP EMFC Derek@Allianz Will process flat cance"
type textarea "x"
type input "25-26 PROP EMFC Derek@Allianz Will process flat cancel"
type textarea "x"
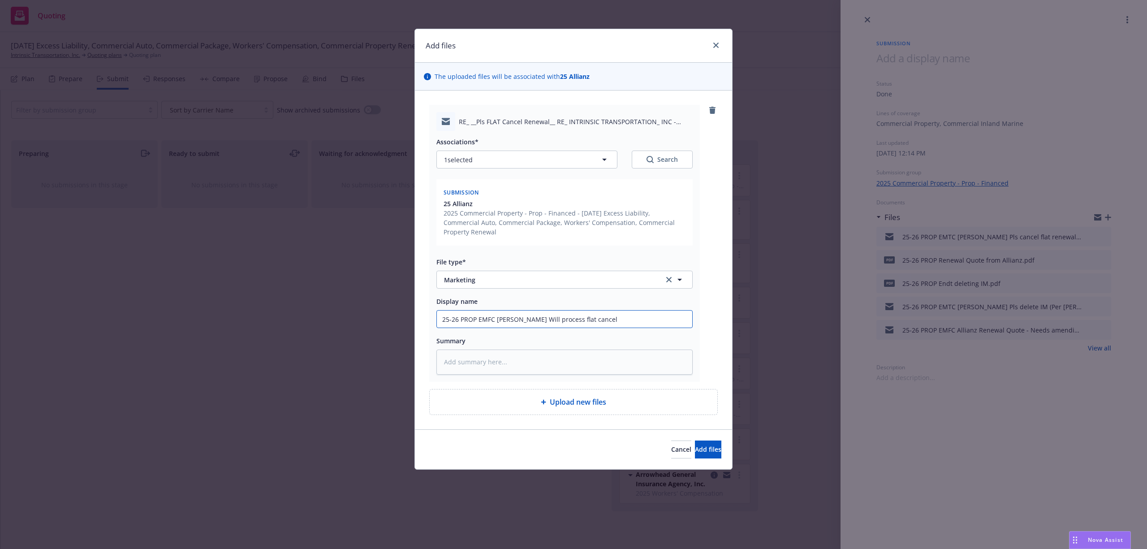
type input "25-26 PROP EMFC Derek@Allianz Will process flat cancell"
type textarea "x"
type input "25-26 PROP EMFC Derek@Allianz Will process flat cancella"
type textarea "x"
type input "25-26 PROP EMFC Derek@Allianz Will process flat cancellat"
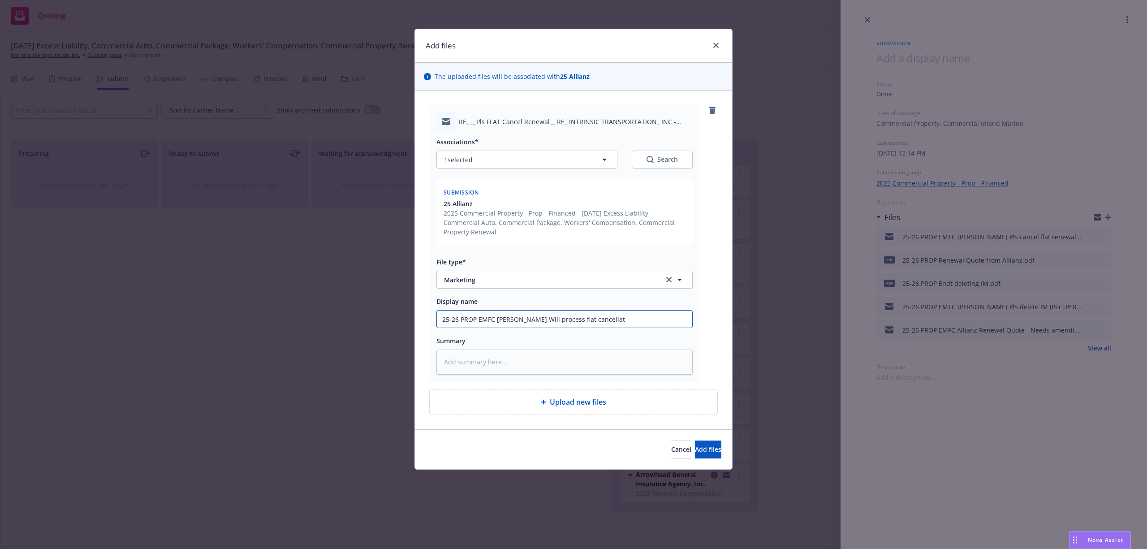
type textarea "x"
type input "25-26 PROP EMFC Derek@Allianz Will process flat cancellati"
type textarea "x"
type input "25-26 PROP EMFC Derek@Allianz Will process flat cancellatio"
type textarea "x"
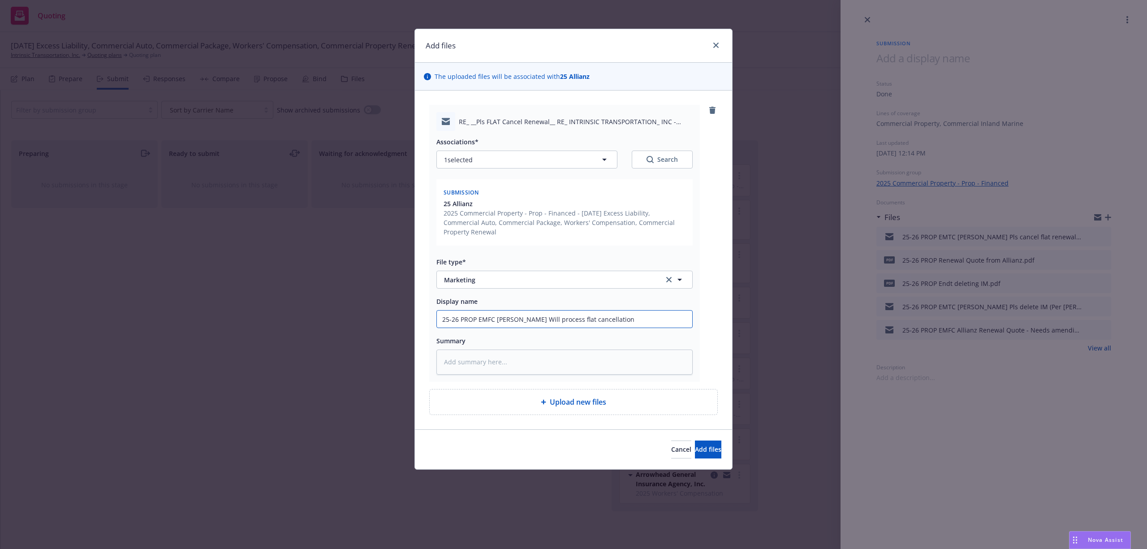
type input "25-26 PROP EMFC Derek@Allianz Will process flat cancellation"
paste textarea "Hi Samantha, Sorry to hear that. I’ll get this flat canceled and sent the cance…"
type textarea "x"
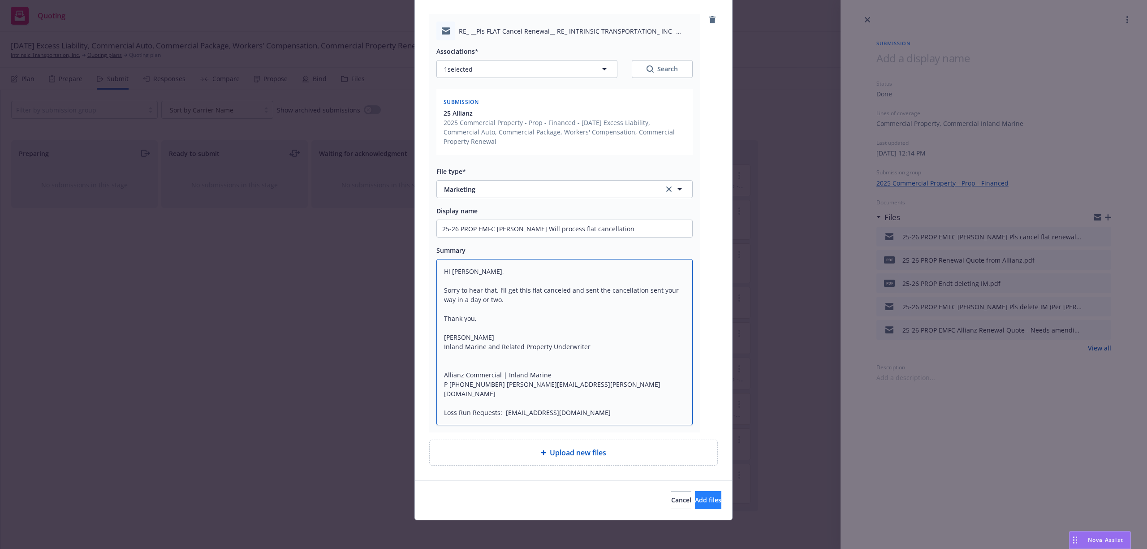
type textarea "Hi Samantha, Sorry to hear that. I’ll get this flat canceled and sent the cance…"
click at [695, 497] on span "Add files" at bounding box center [708, 500] width 26 height 9
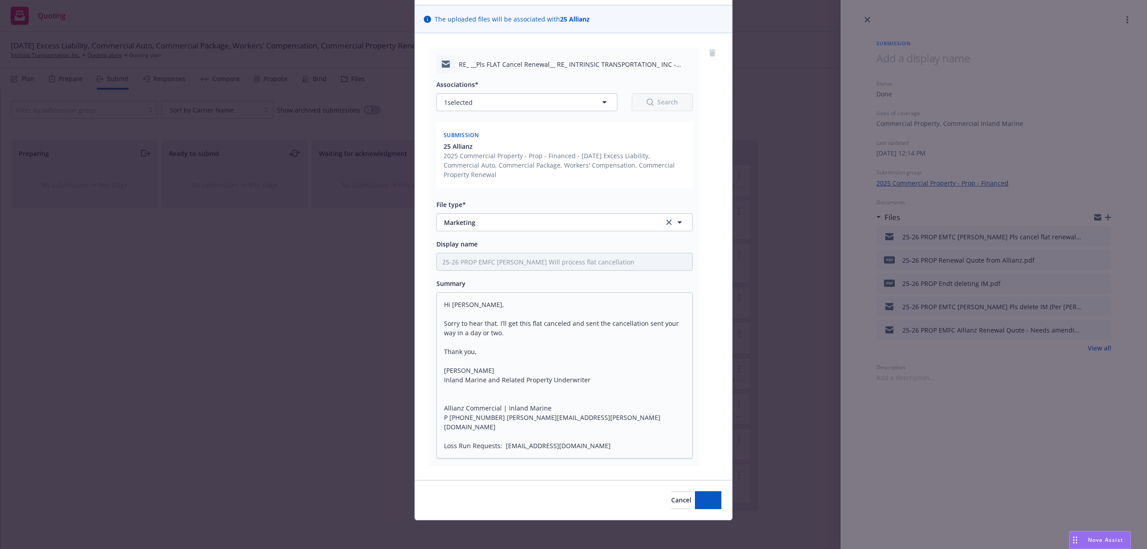
scroll to position [58, 0]
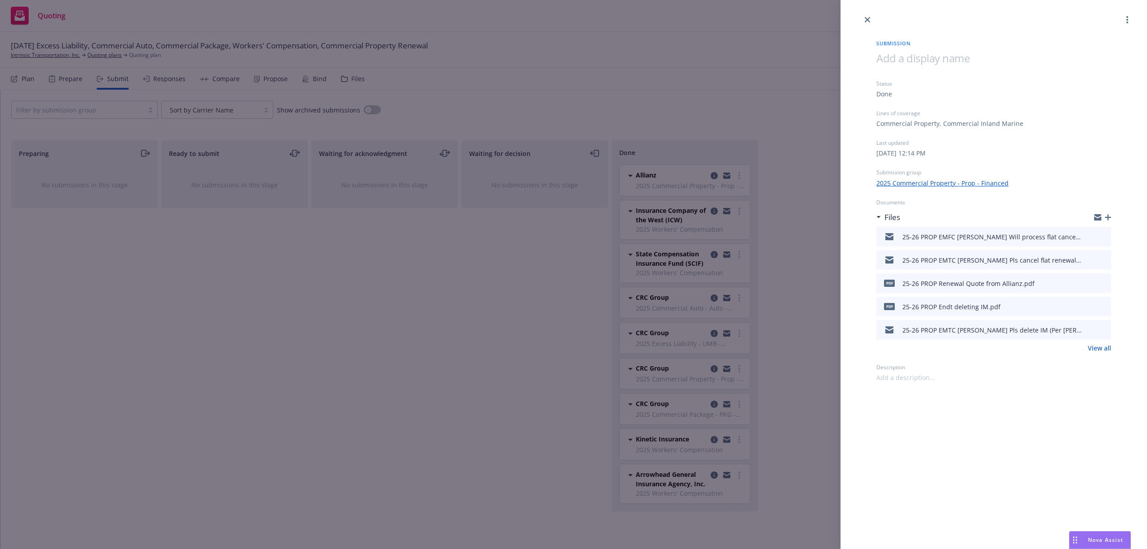
click at [214, 79] on div "Submission Status Done Lines of coverage Commercial Property, Commercial Inland…" at bounding box center [573, 274] width 1147 height 549
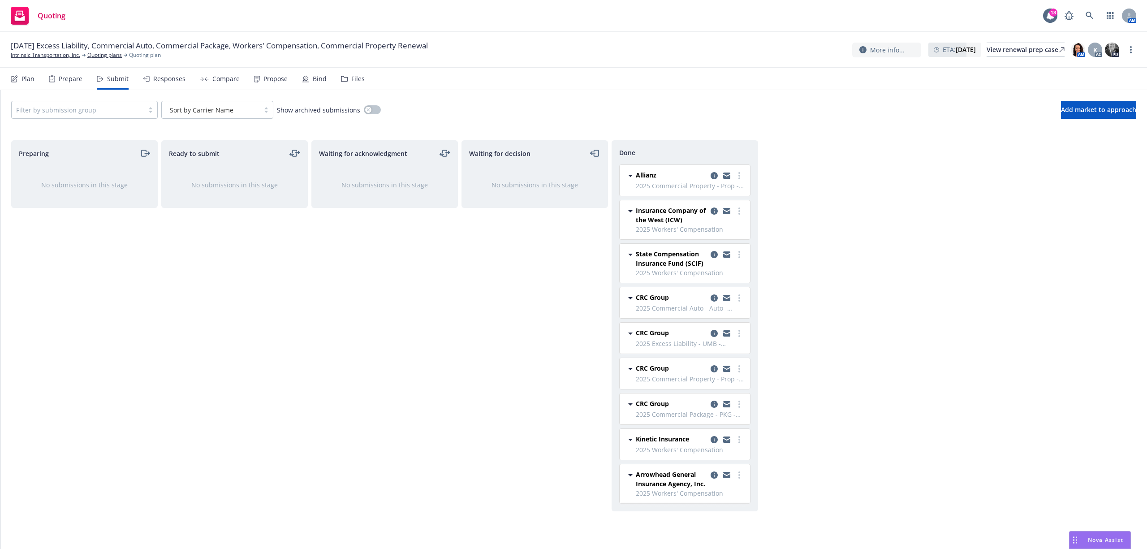
click at [273, 79] on div "Propose" at bounding box center [275, 78] width 24 height 7
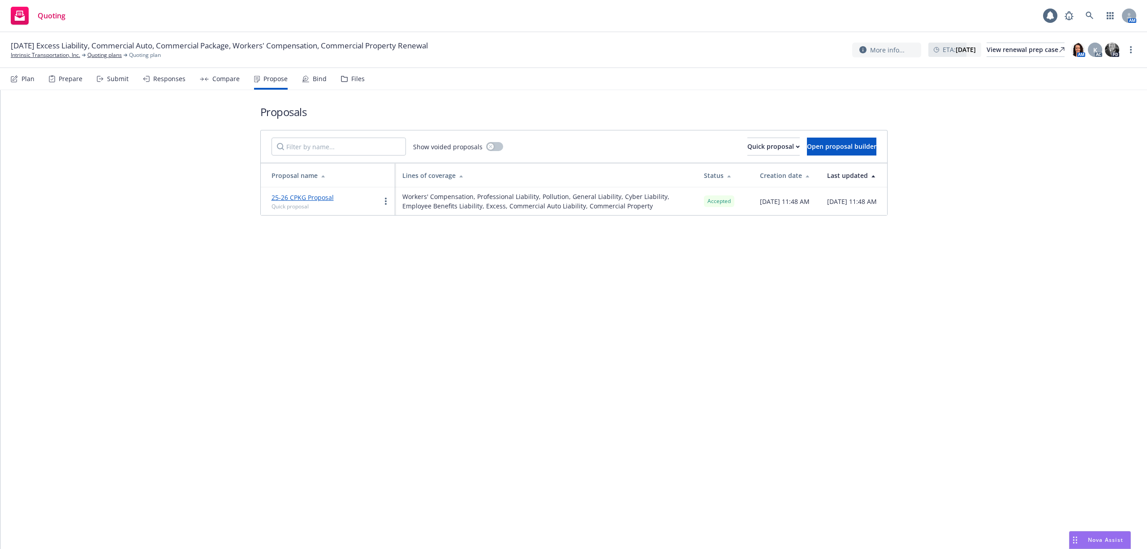
drag, startPoint x: 293, startPoint y: 78, endPoint x: 326, endPoint y: 81, distance: 33.7
click at [302, 78] on div "Plan Prepare Submit Responses Compare Propose Bind Files" at bounding box center [188, 79] width 354 height 22
click at [313, 80] on div "Bind" at bounding box center [320, 78] width 14 height 7
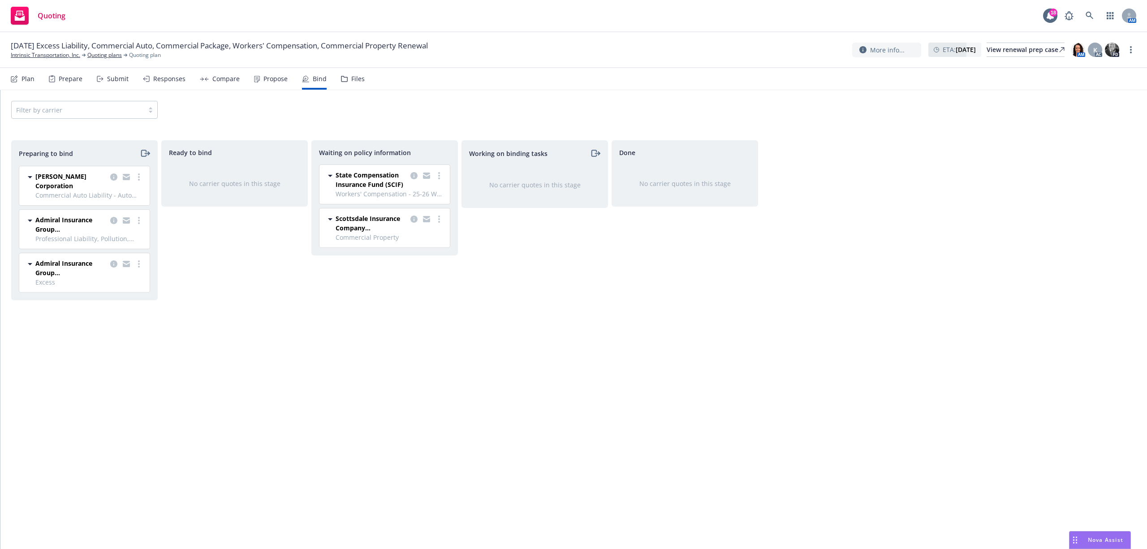
click at [99, 76] on icon at bounding box center [100, 79] width 7 height 6
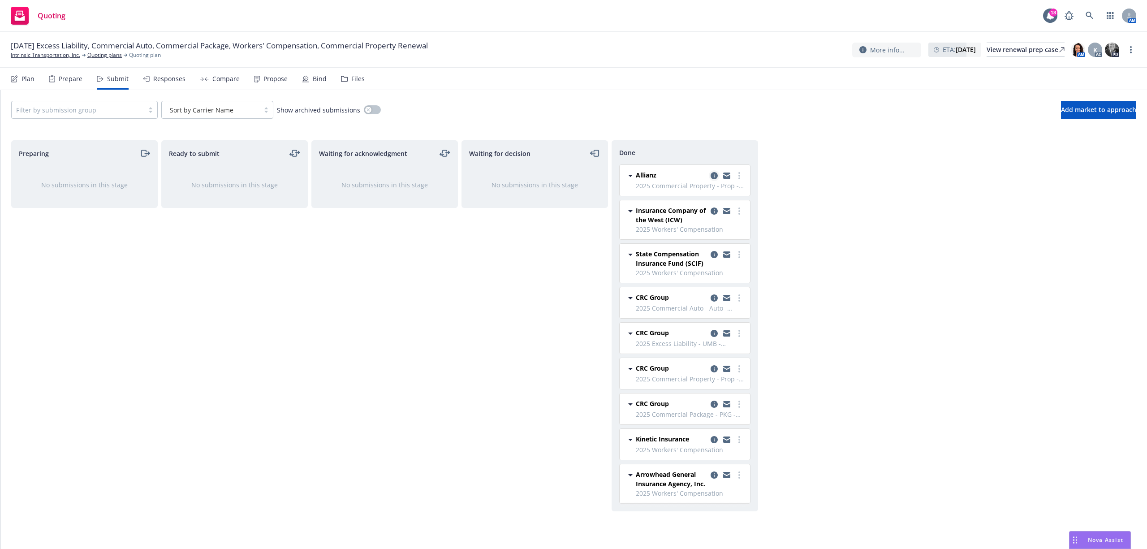
click at [709, 176] on link "copy logging email" at bounding box center [714, 175] width 11 height 11
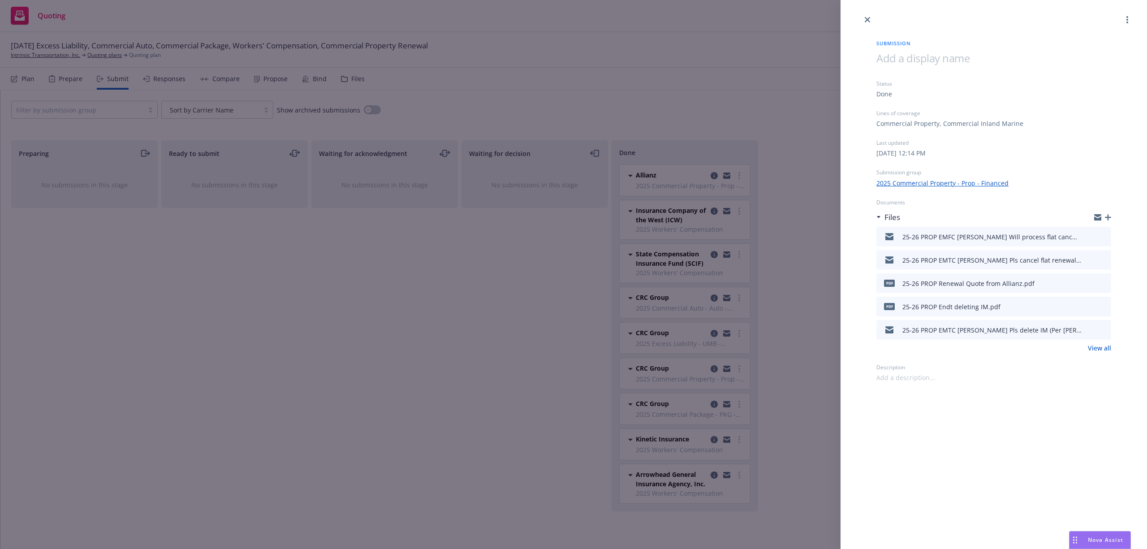
click at [1100, 237] on icon "preview file" at bounding box center [1103, 236] width 8 height 6
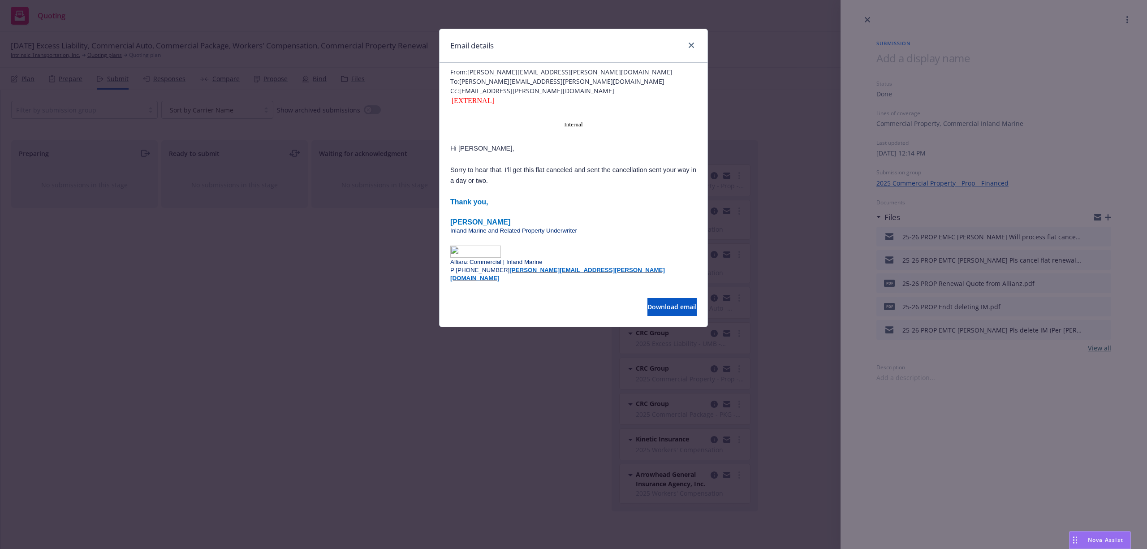
scroll to position [60, 0]
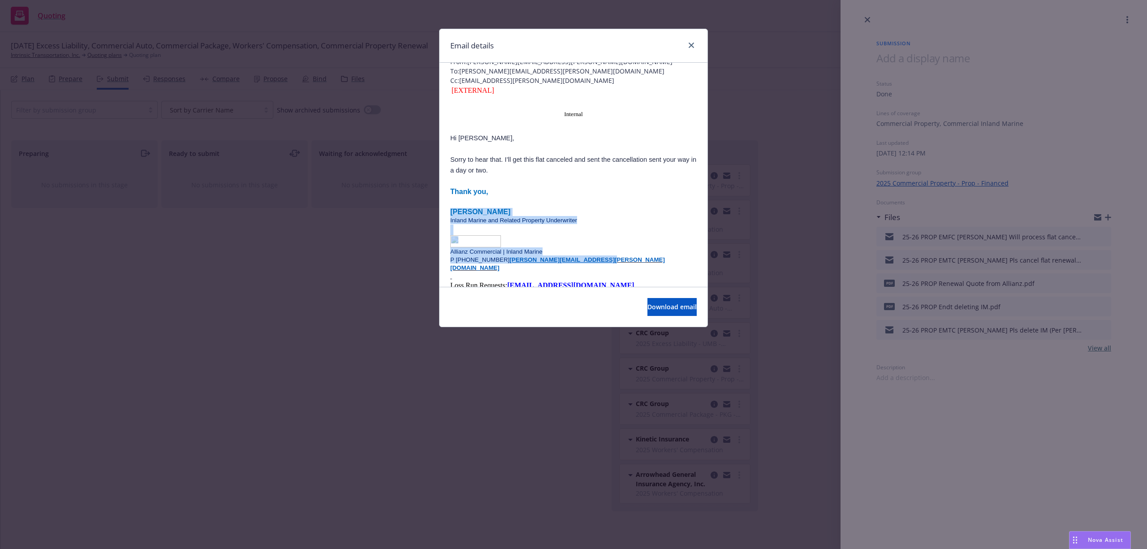
drag, startPoint x: 452, startPoint y: 219, endPoint x: 597, endPoint y: 267, distance: 153.0
click at [597, 267] on div "Thank you, Derek Besant Inland Marine and Related Property Underwriter Allianz …" at bounding box center [573, 305] width 246 height 238
copy div "Derek Besant Inland Marine and Related Property Underwriter Allianz Commercial …"
click at [690, 41] on link "close" at bounding box center [691, 45] width 11 height 11
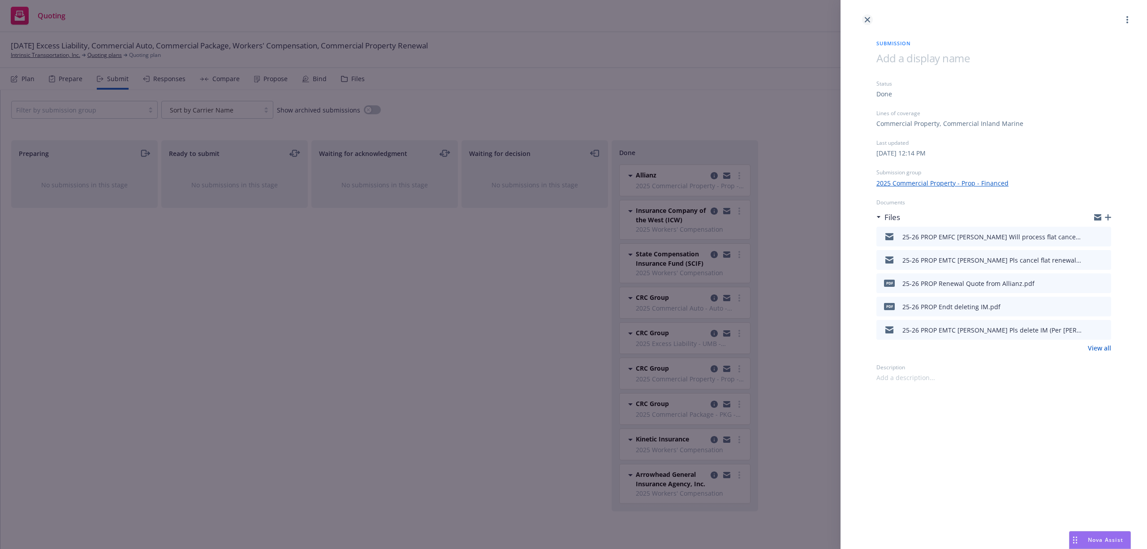
click at [869, 18] on icon "close" at bounding box center [867, 19] width 5 height 5
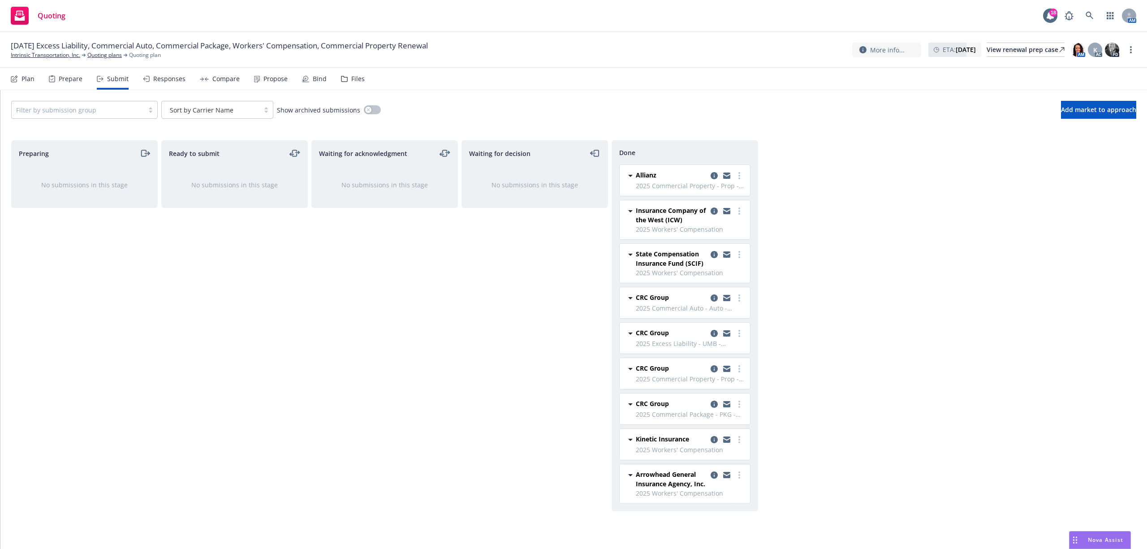
click at [305, 79] on icon at bounding box center [305, 78] width 7 height 7
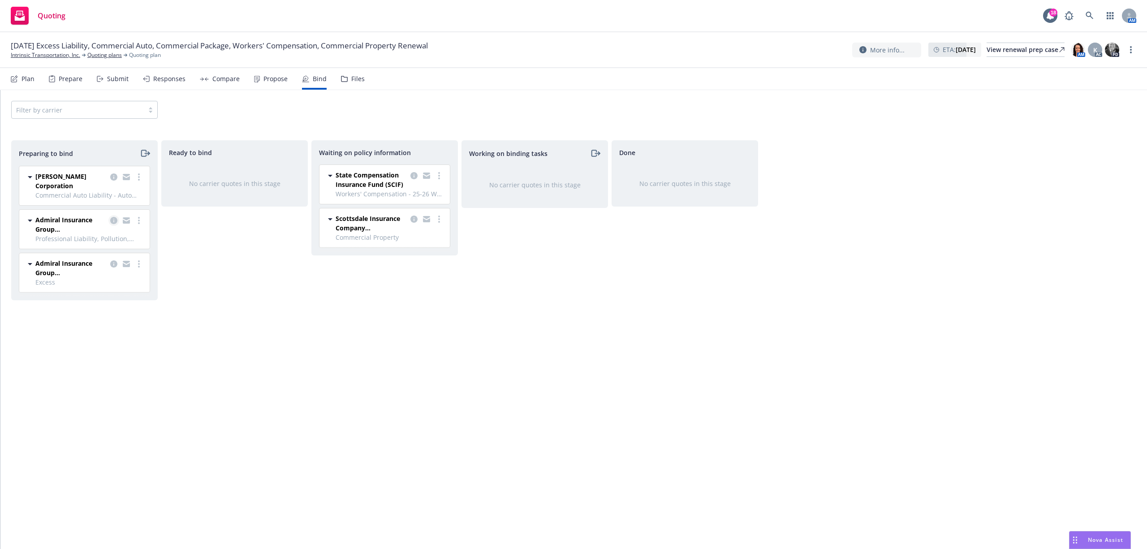
click at [115, 219] on icon "copy logging email" at bounding box center [113, 220] width 7 height 7
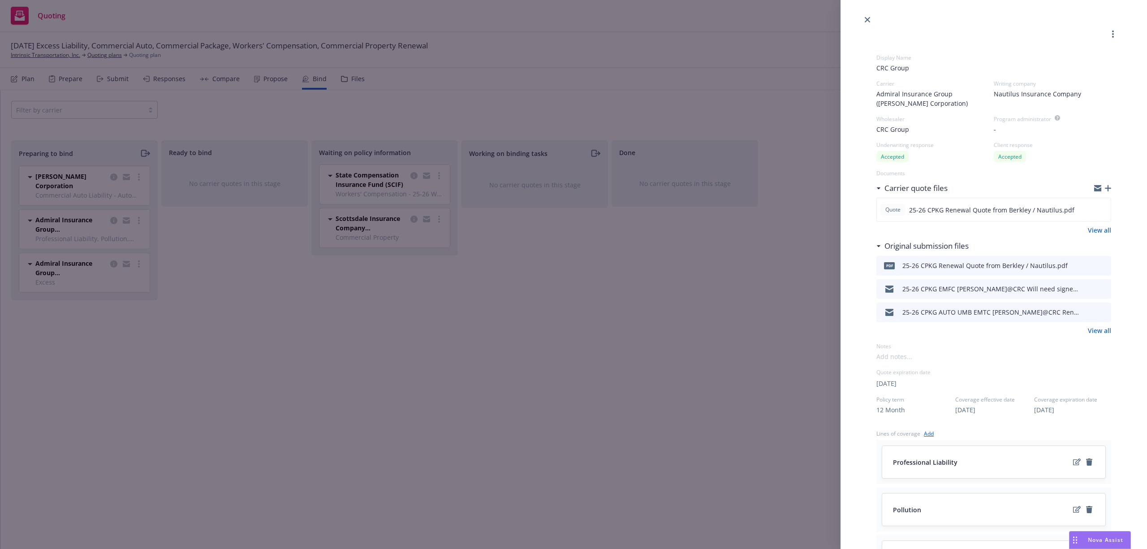
click at [1101, 328] on link "View all" at bounding box center [1099, 330] width 23 height 9
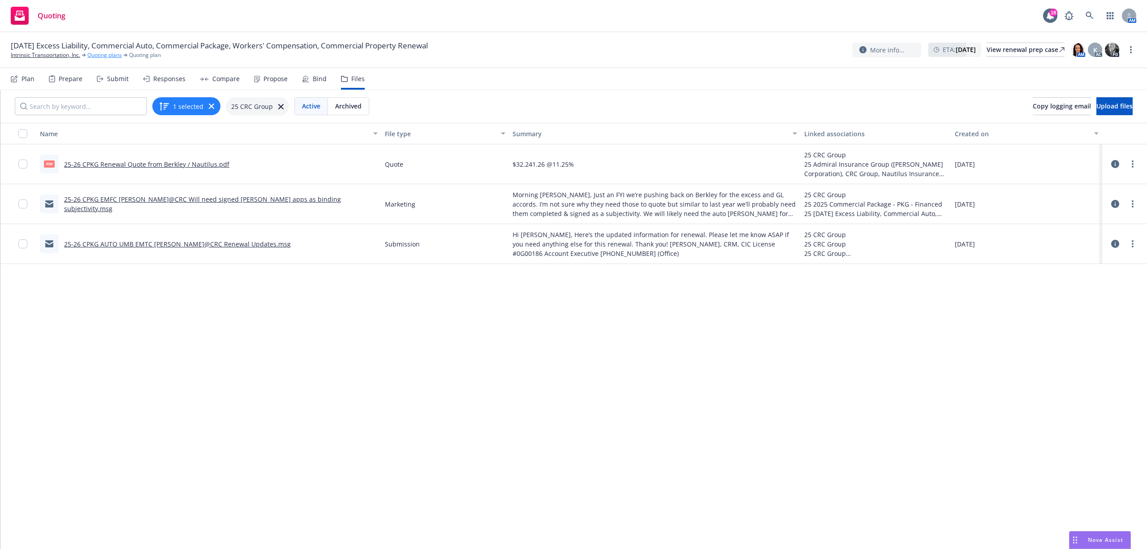
click at [100, 56] on link "Quoting plans" at bounding box center [104, 55] width 35 height 8
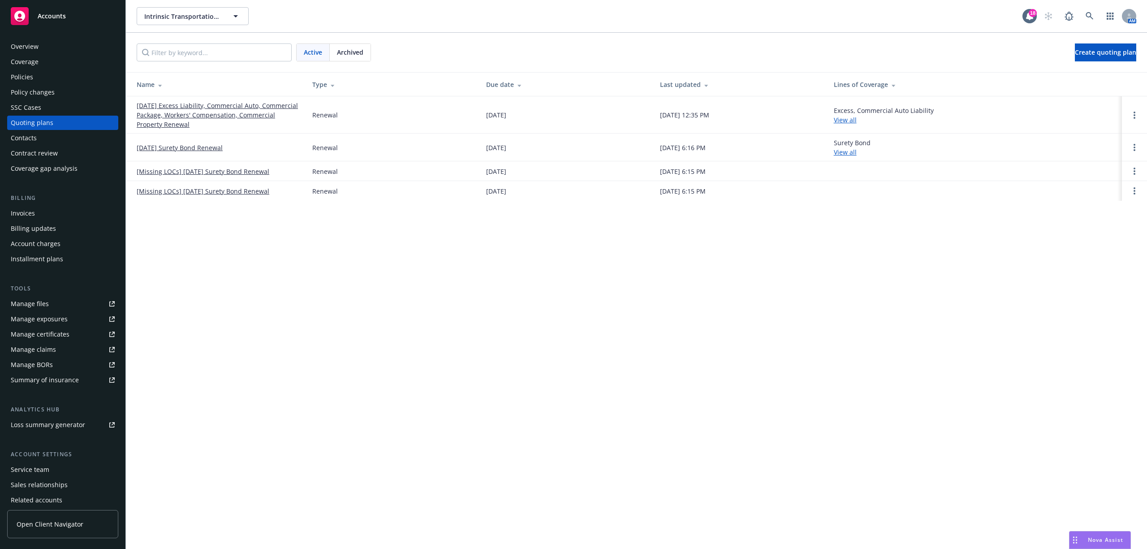
click at [192, 106] on link "[DATE] Excess Liability, Commercial Auto, Commercial Package, Workers' Compensa…" at bounding box center [217, 115] width 161 height 28
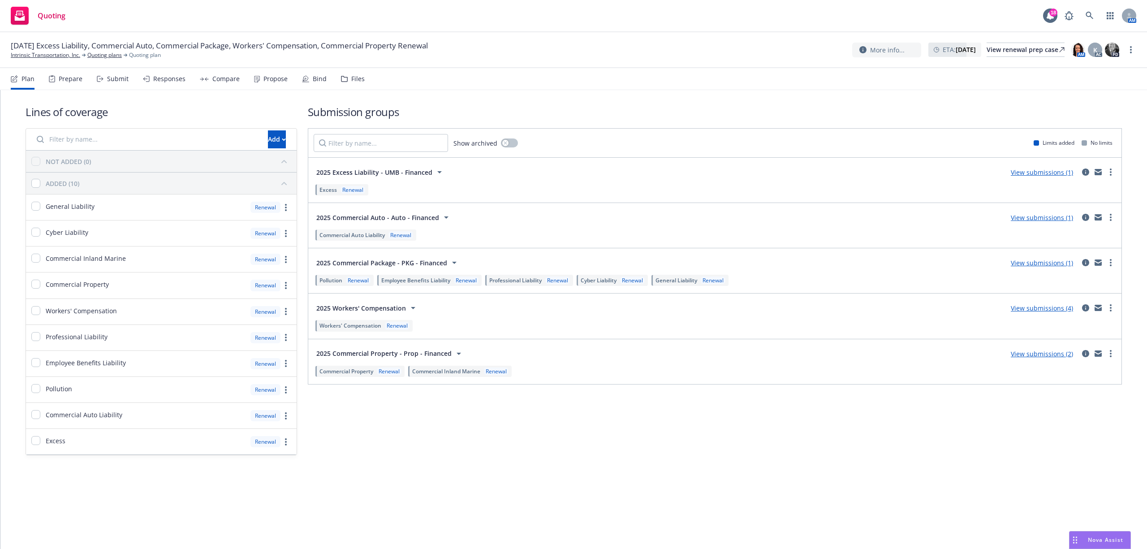
click at [345, 76] on div "Files" at bounding box center [353, 79] width 24 height 22
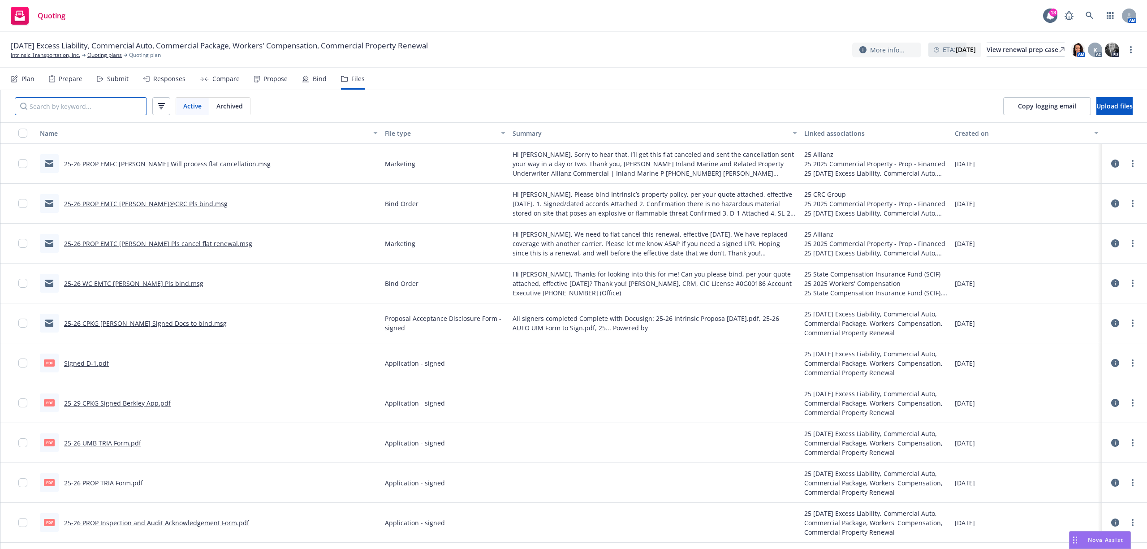
click at [83, 114] on input "Search by keyword..." at bounding box center [81, 106] width 132 height 18
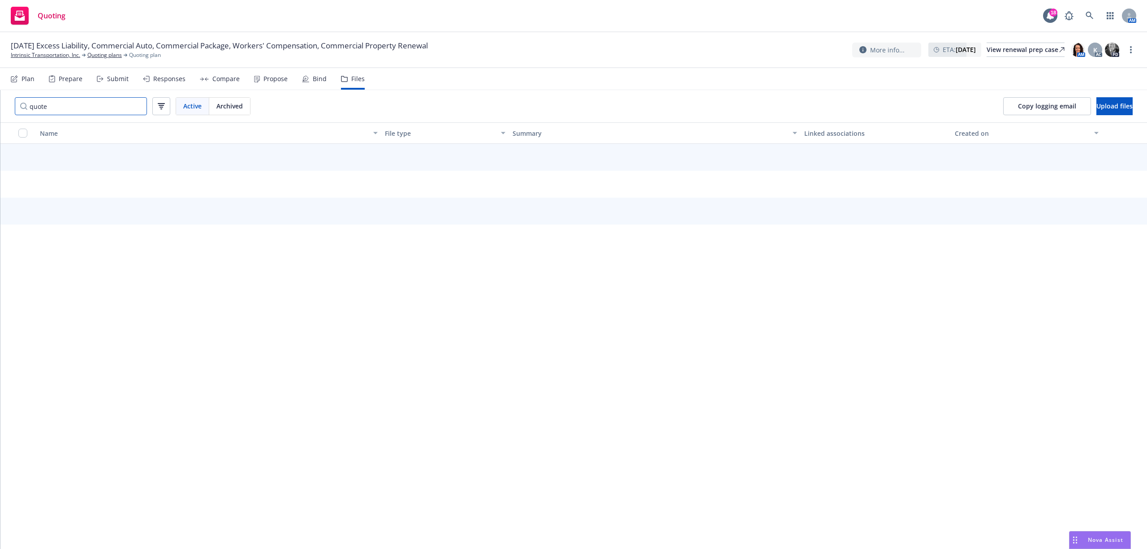
type input "quote"
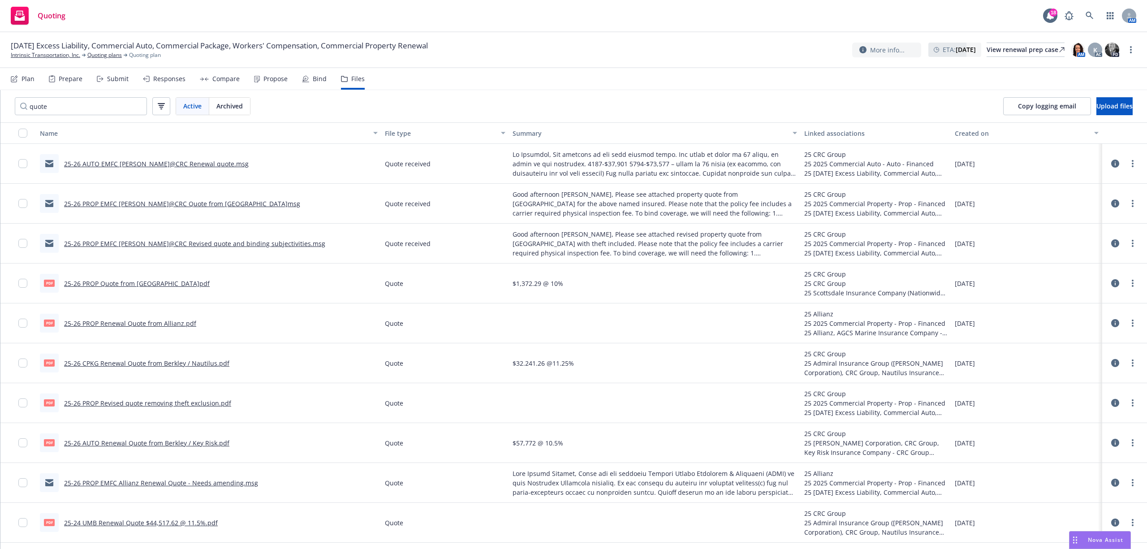
click at [958, 131] on div "Created on" at bounding box center [1022, 133] width 134 height 9
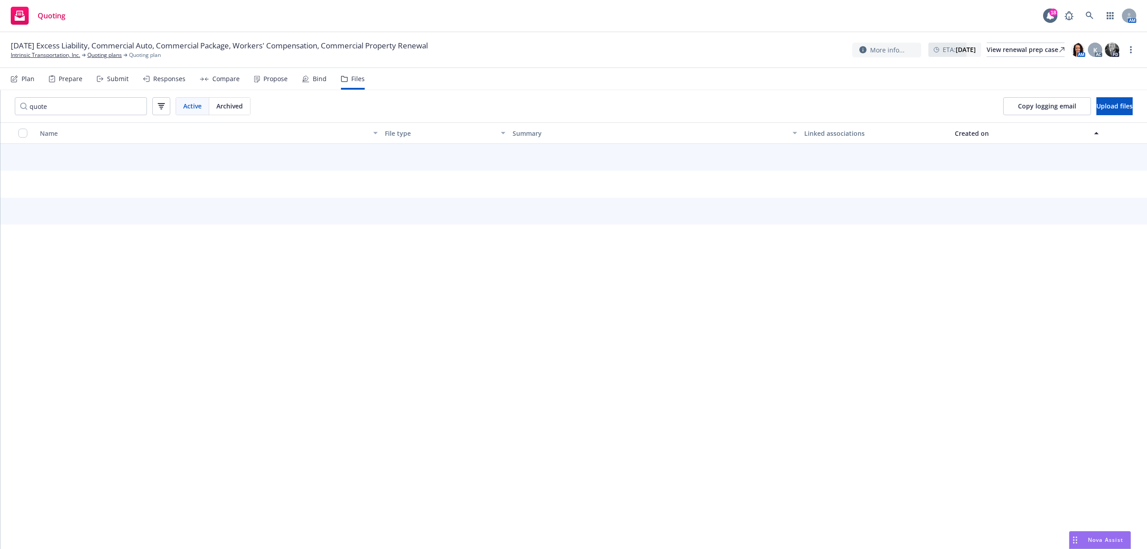
click at [958, 131] on div "Created on" at bounding box center [1022, 133] width 134 height 9
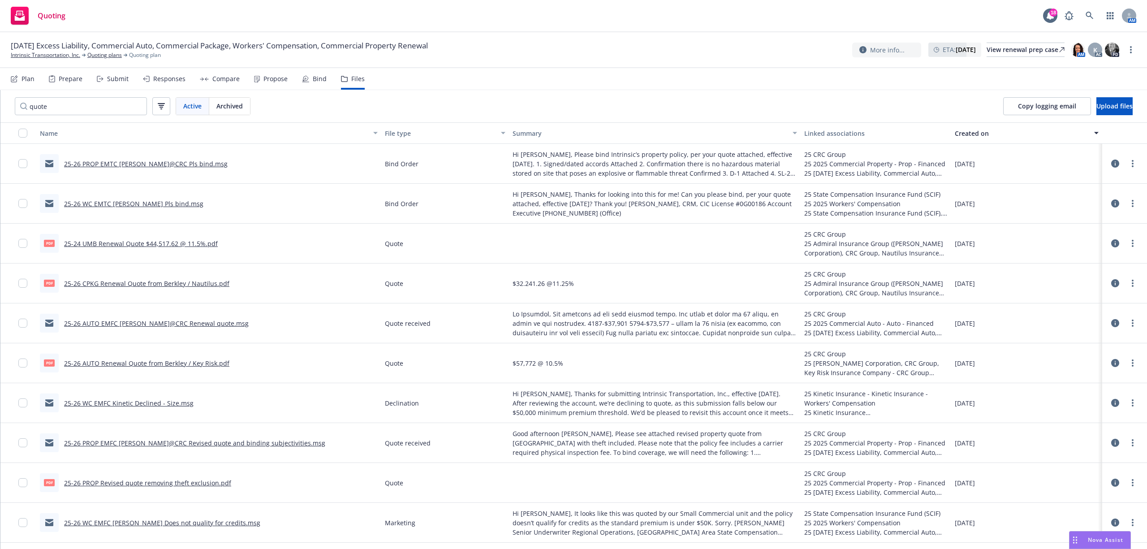
click at [126, 326] on link "25-26 AUTO EMFC Julie@CRC Renewal quote.msg" at bounding box center [156, 323] width 185 height 9
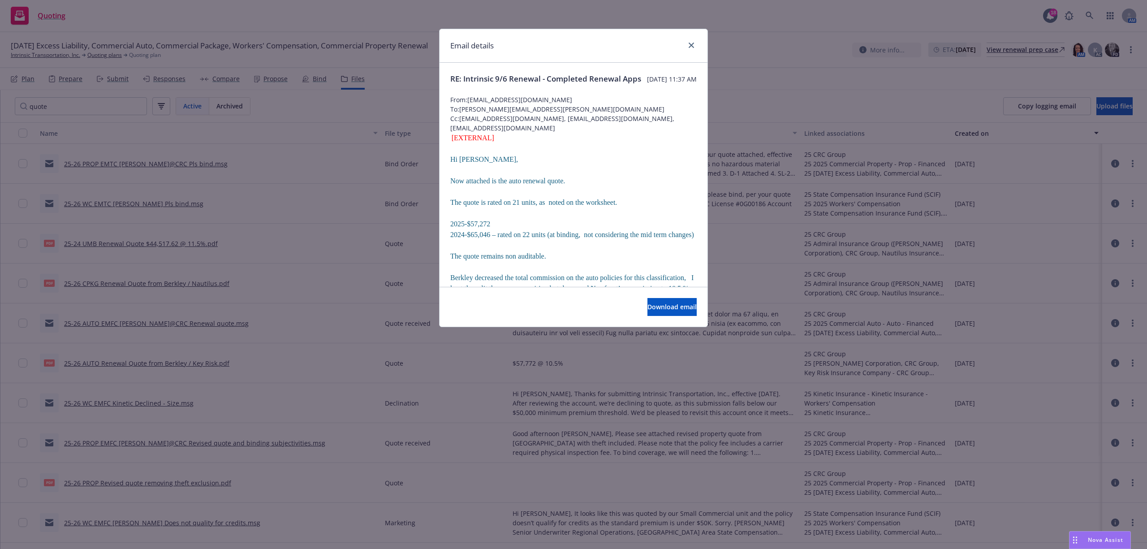
click at [649, 316] on div "Download email" at bounding box center [574, 307] width 268 height 40
click at [652, 307] on span "Download email" at bounding box center [672, 306] width 49 height 9
drag, startPoint x: 692, startPoint y: 45, endPoint x: 687, endPoint y: 45, distance: 4.9
click at [692, 45] on icon "close" at bounding box center [691, 45] width 5 height 5
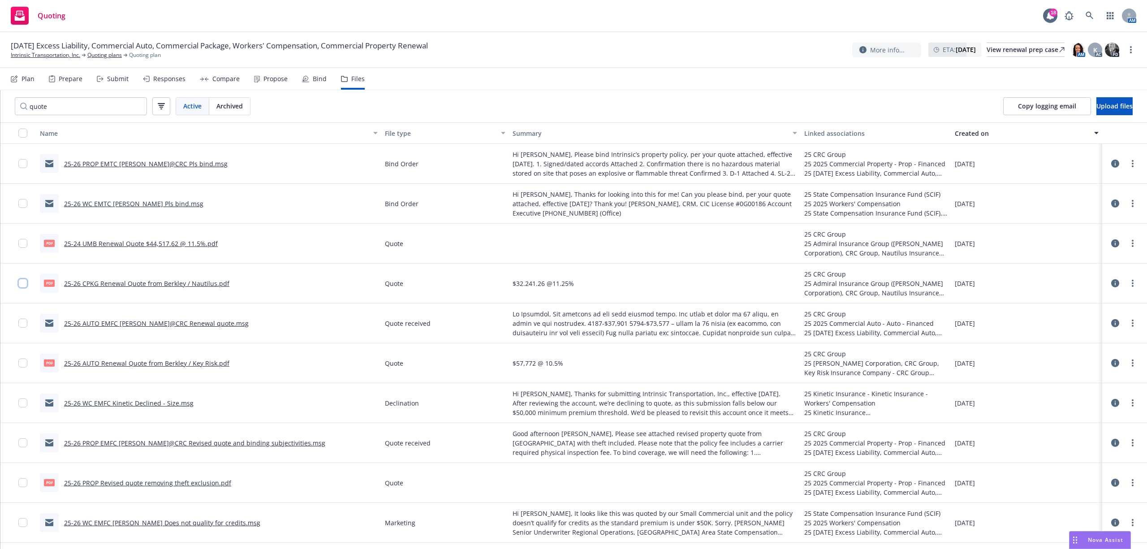
click at [22, 284] on input "checkbox" at bounding box center [22, 283] width 9 height 9
click at [22, 245] on input "checkbox" at bounding box center [22, 243] width 9 height 9
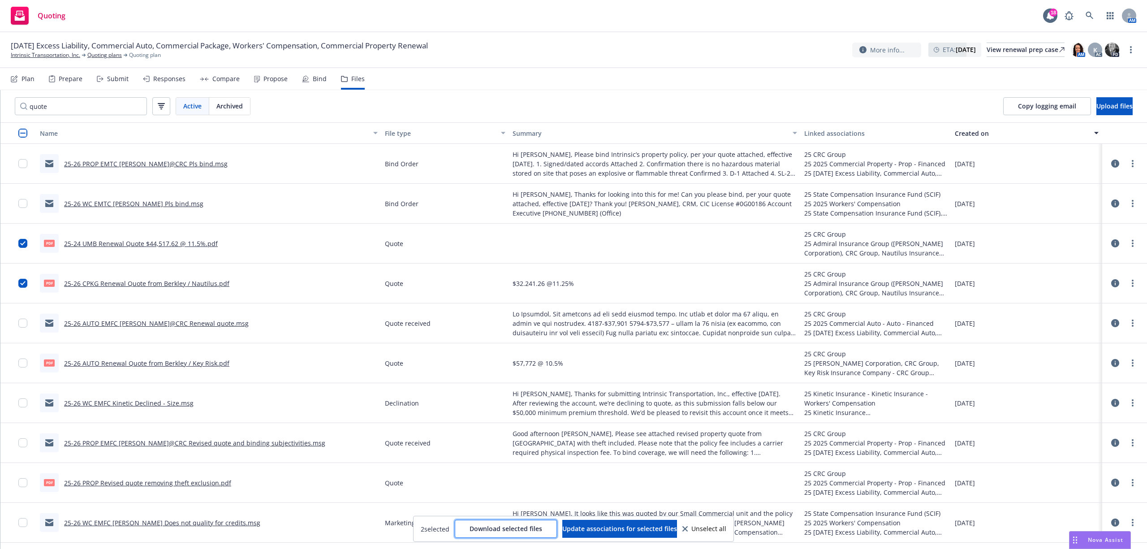
click at [504, 529] on span "Download selected files" at bounding box center [506, 528] width 73 height 9
